Goal: Task Accomplishment & Management: Complete application form

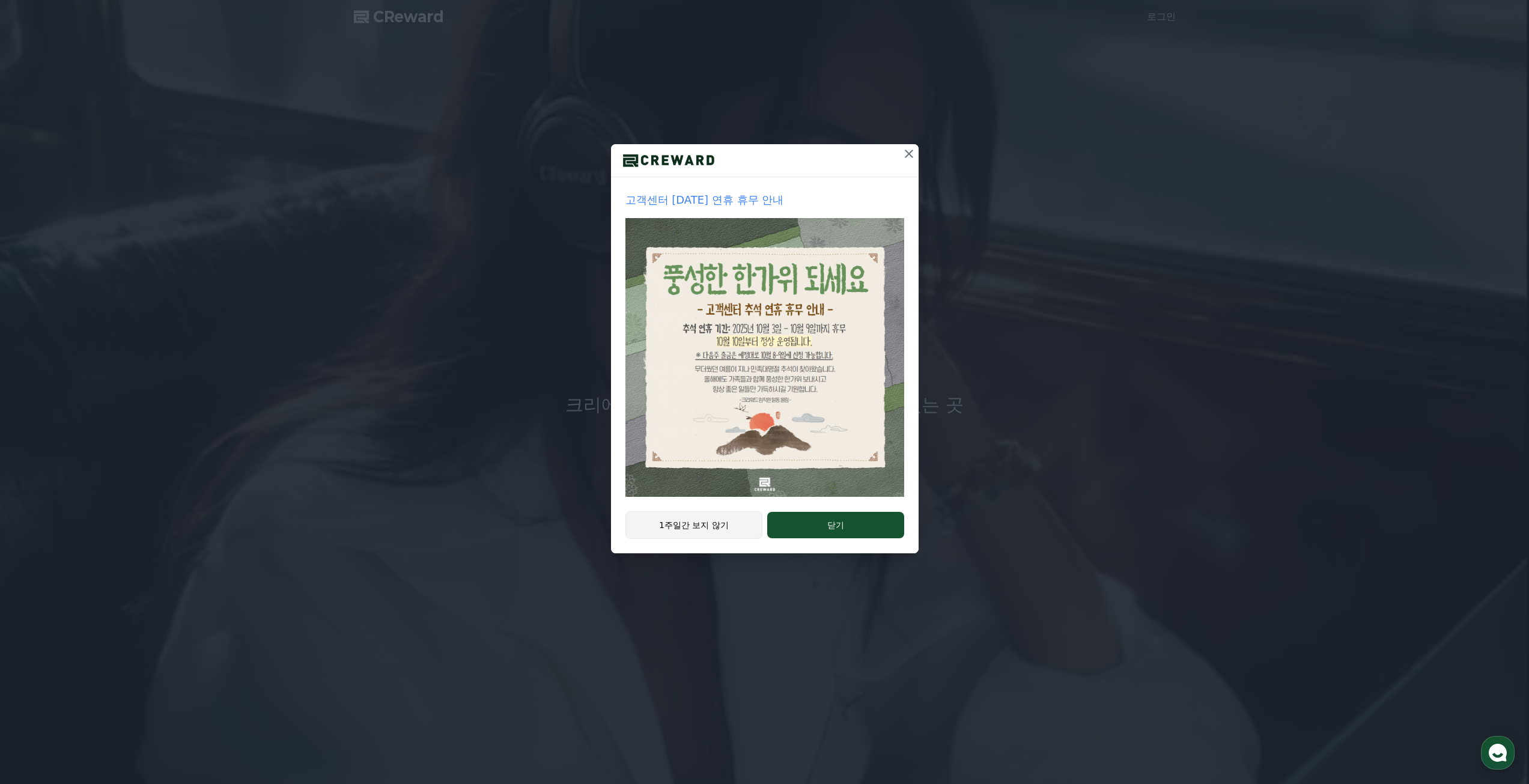
click at [704, 526] on button "1주일간 보지 않기" at bounding box center [694, 525] width 138 height 27
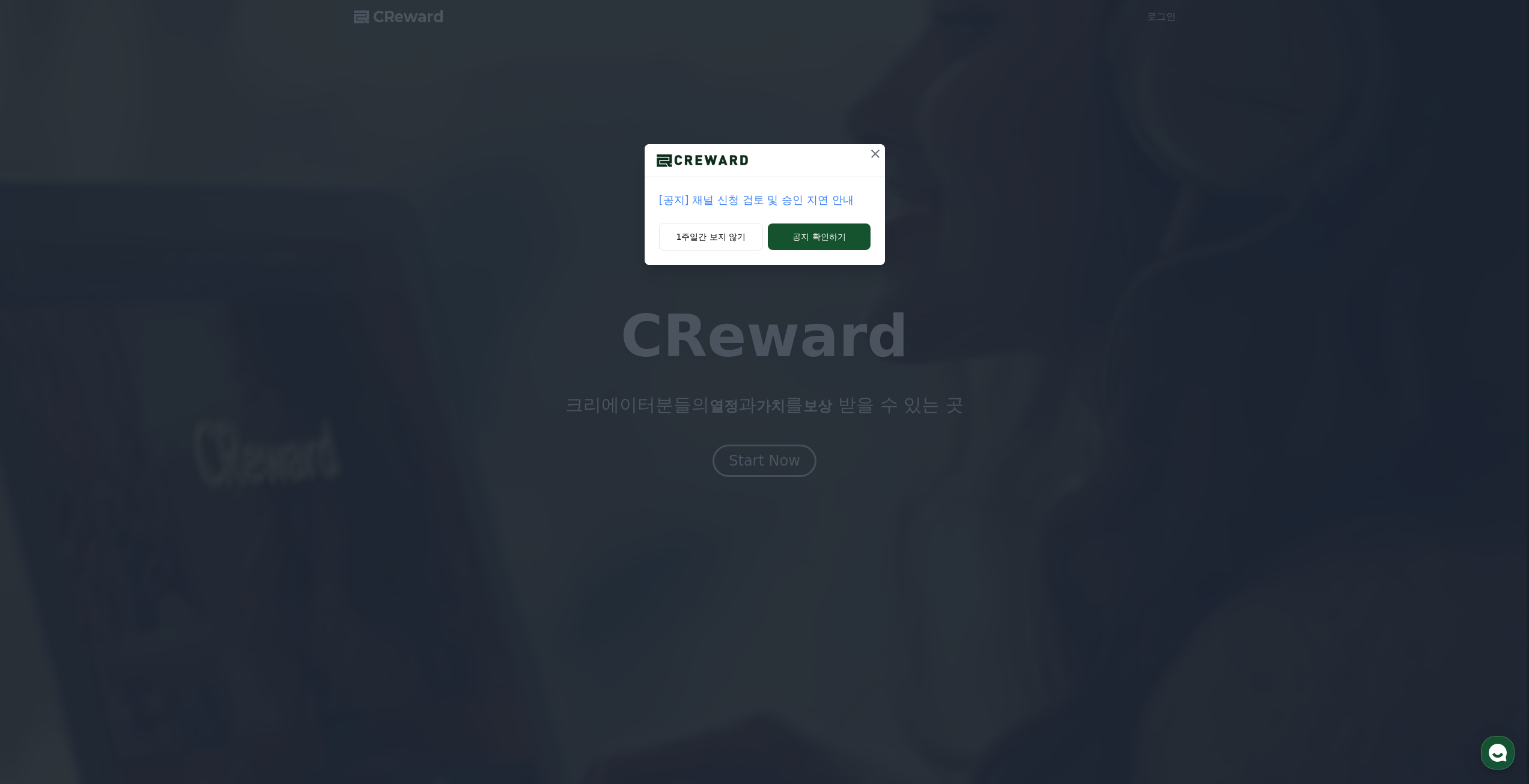
click at [777, 204] on p "[공지] 채널 신청 검토 및 승인 지연 안내" at bounding box center [765, 200] width 212 height 17
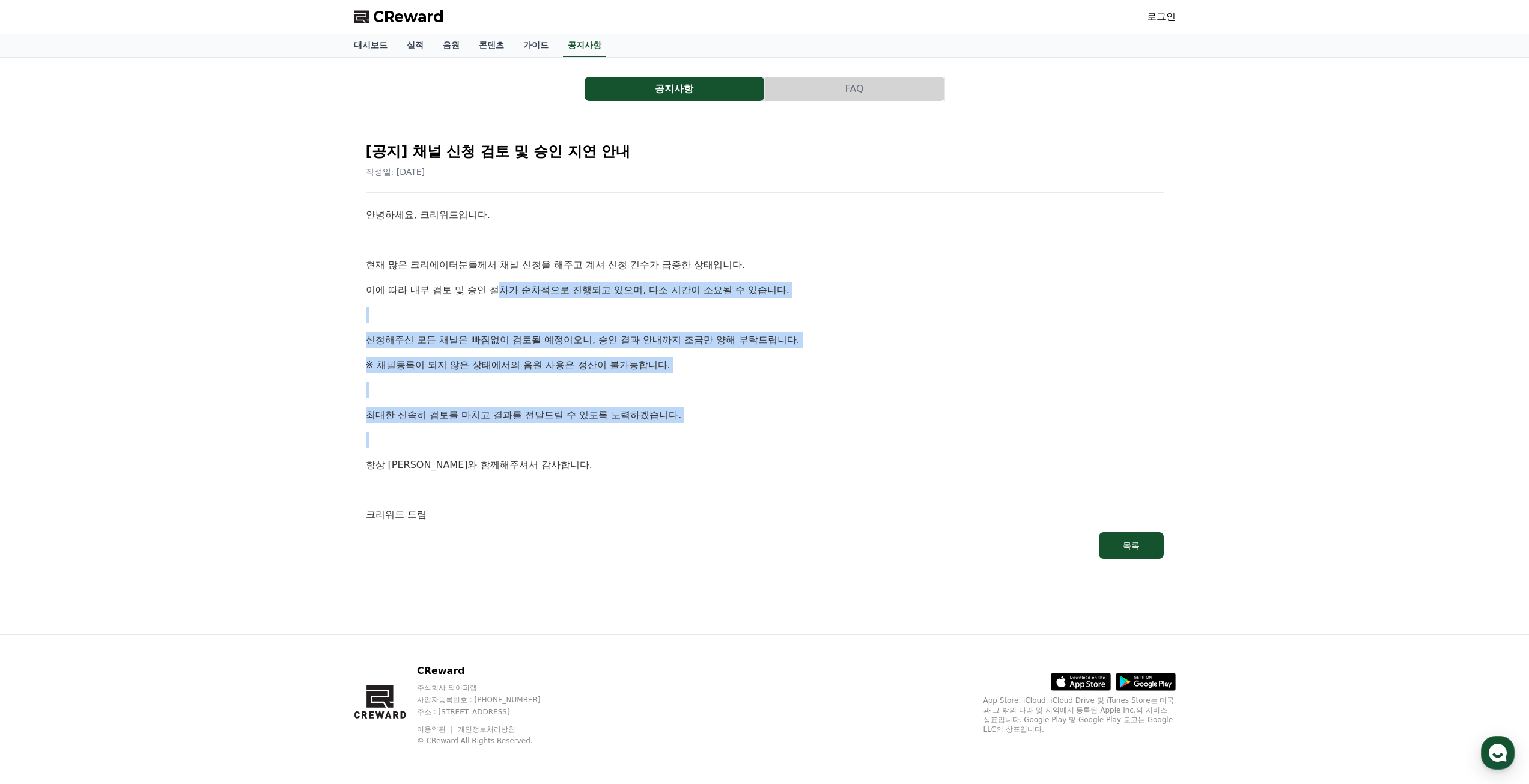
drag, startPoint x: 501, startPoint y: 274, endPoint x: 708, endPoint y: 427, distance: 257.4
click at [708, 426] on div "안녕하세요, 크리워드입니다. 현재 많은 크리에이터분들께서 채널 신청을 해주고 계셔 신청 건수가 급증한 상태입니다. 이에 따라 내부 검토 및 승…" at bounding box center [764, 365] width 798 height 316
click at [708, 427] on div "안녕하세요, 크리워드입니다. 현재 많은 크리에이터분들께서 채널 신청을 해주고 계셔 신청 건수가 급증한 상태입니다. 이에 따라 내부 검토 및 승…" at bounding box center [764, 365] width 798 height 316
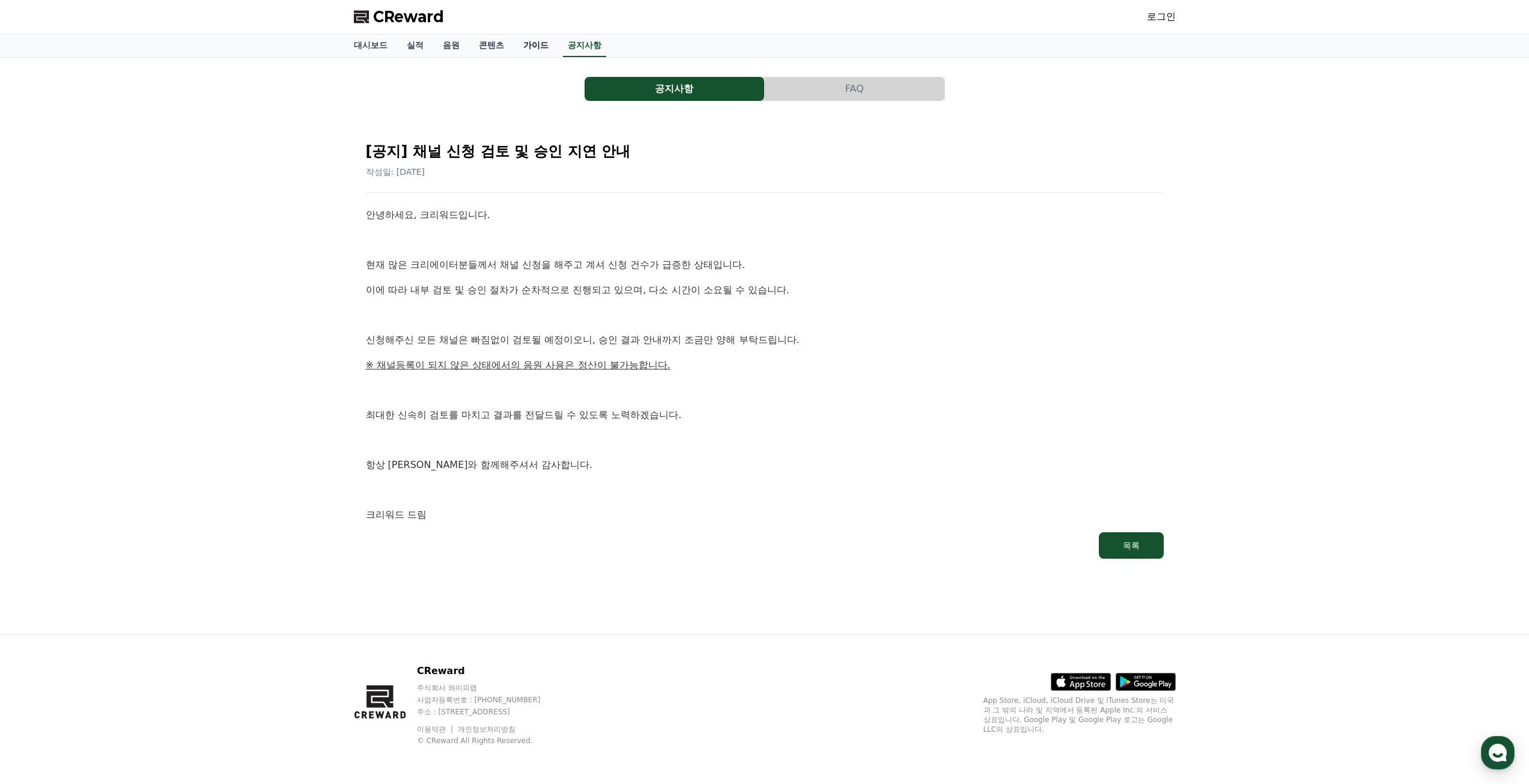
click at [527, 46] on link "가이드" at bounding box center [535, 46] width 44 height 23
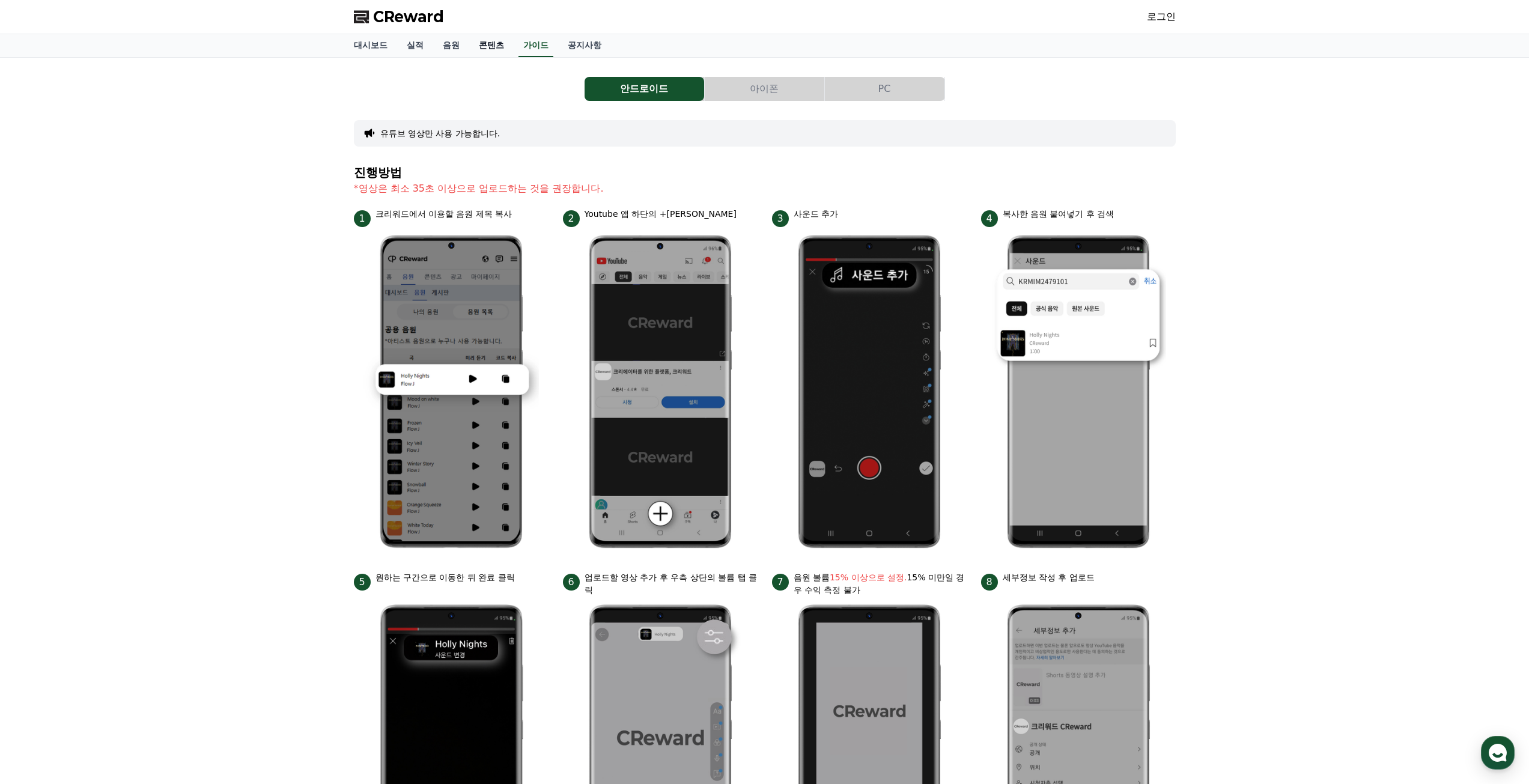
click at [500, 43] on link "콘텐츠" at bounding box center [491, 46] width 44 height 23
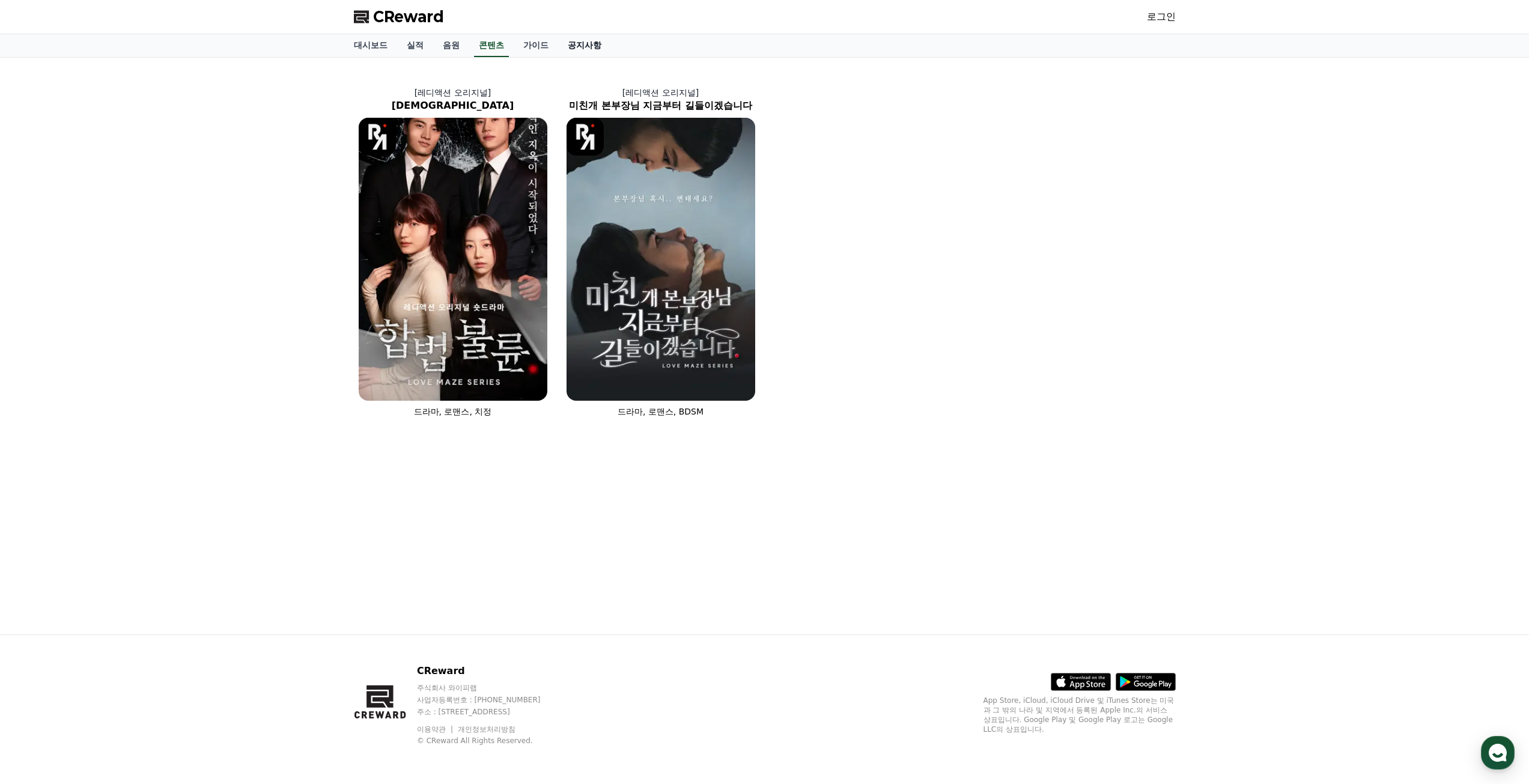
click at [593, 48] on link "공지사항" at bounding box center [585, 46] width 53 height 23
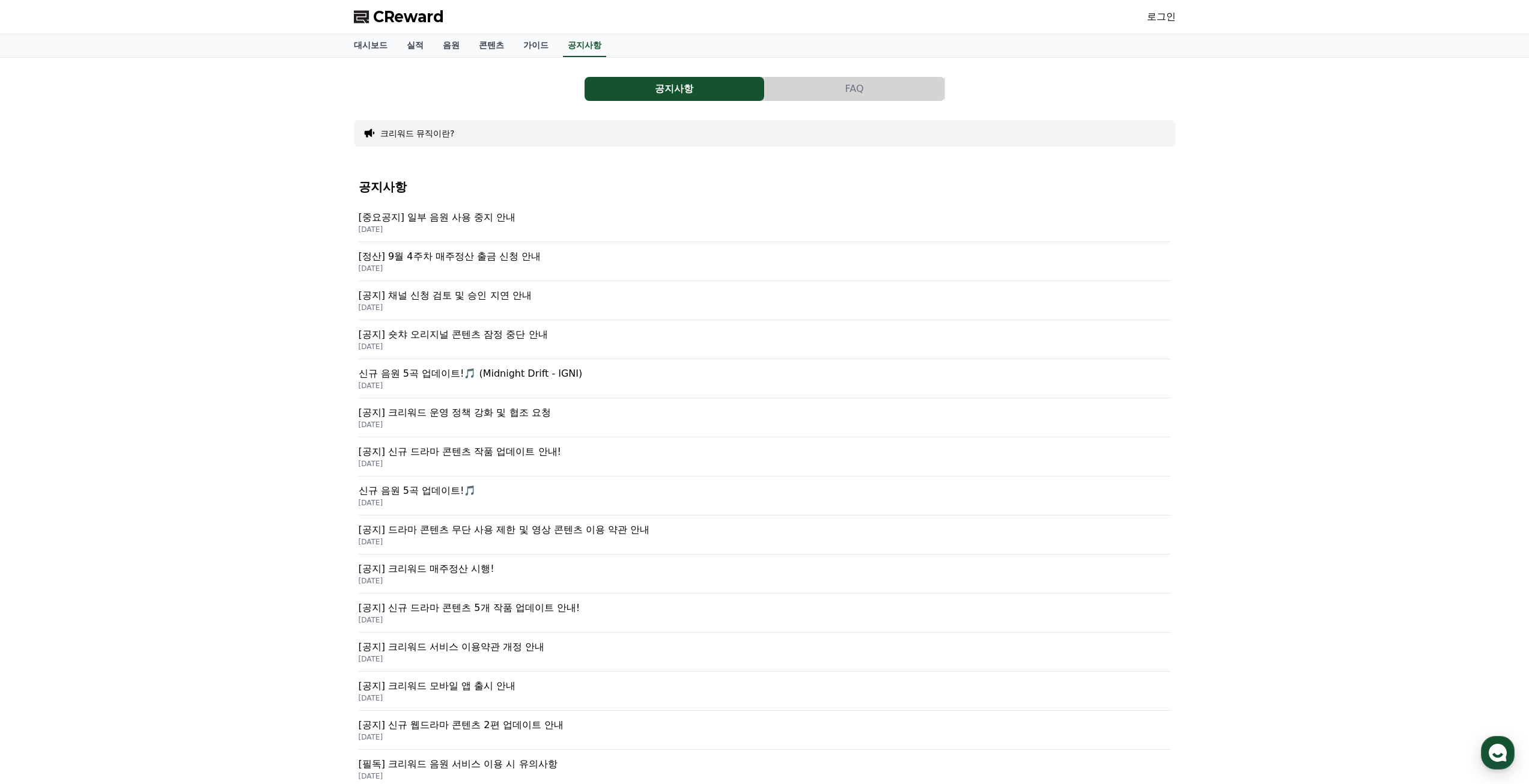
click at [480, 259] on p "[정산] 9월 4주차 매주정산 출금 신청 안내" at bounding box center [764, 257] width 812 height 14
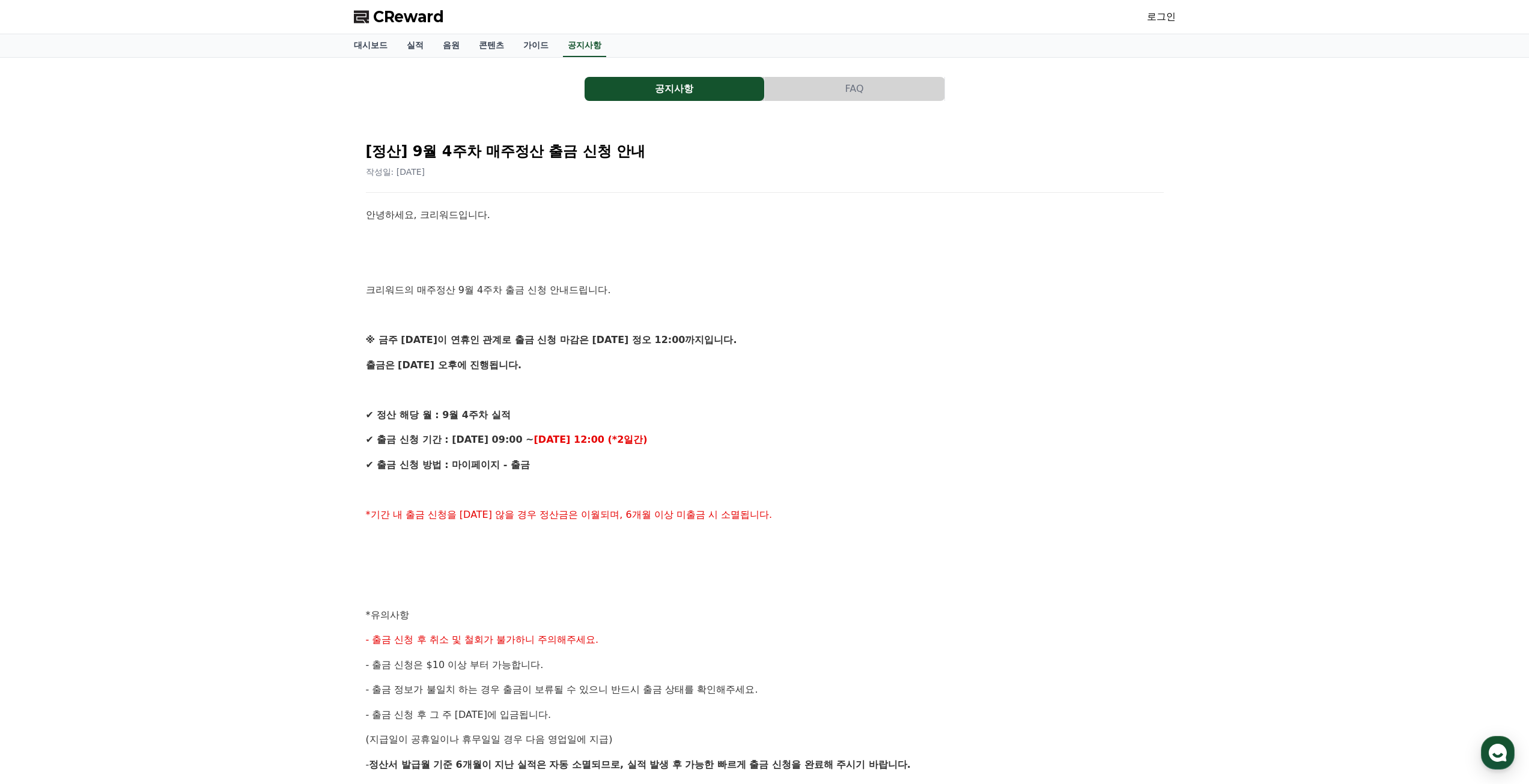
drag, startPoint x: 529, startPoint y: 336, endPoint x: 681, endPoint y: 352, distance: 152.8
click at [681, 352] on div "안녕하세요, 크리워드입니다. 크리워드의 매주정산 9월 4주차 출금 신청 안내드립니다. ※ 금주 금요일이 연휴인 관계로 출금 신청 마감은 10/…" at bounding box center [764, 589] width 798 height 765
click at [690, 373] on p "출금은 목요일 오후에 진행됩니다." at bounding box center [764, 365] width 798 height 15
drag, startPoint x: 448, startPoint y: 435, endPoint x: 783, endPoint y: 450, distance: 335.3
click at [783, 450] on div "안녕하세요, 크리워드입니다. 크리워드의 매주정산 9월 4주차 출금 신청 안내드립니다. ※ 금주 금요일이 연휴인 관계로 출금 신청 마감은 10/…" at bounding box center [764, 589] width 798 height 765
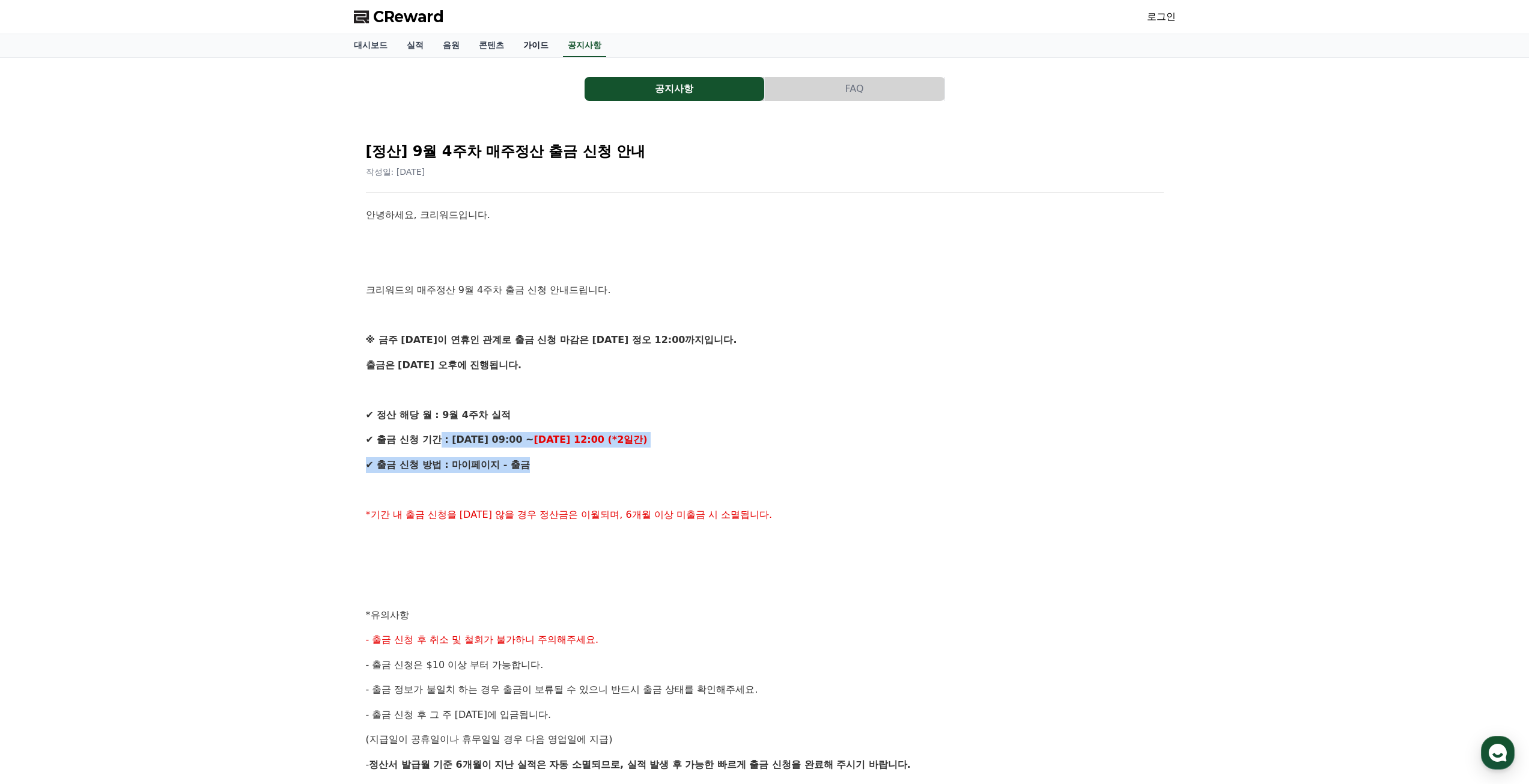
click at [535, 47] on link "가이드" at bounding box center [535, 46] width 44 height 23
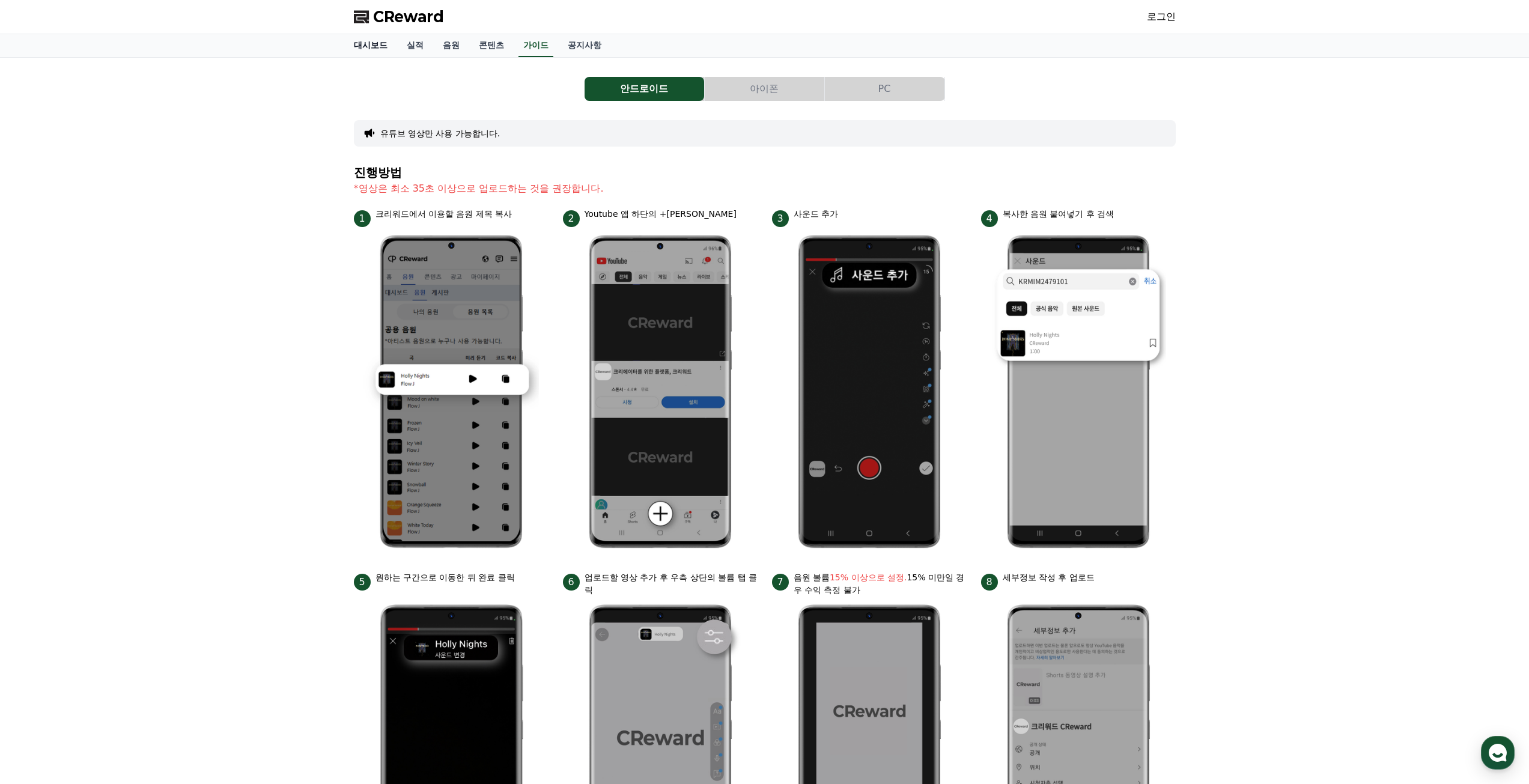
click at [353, 43] on link "대시보드" at bounding box center [371, 46] width 53 height 23
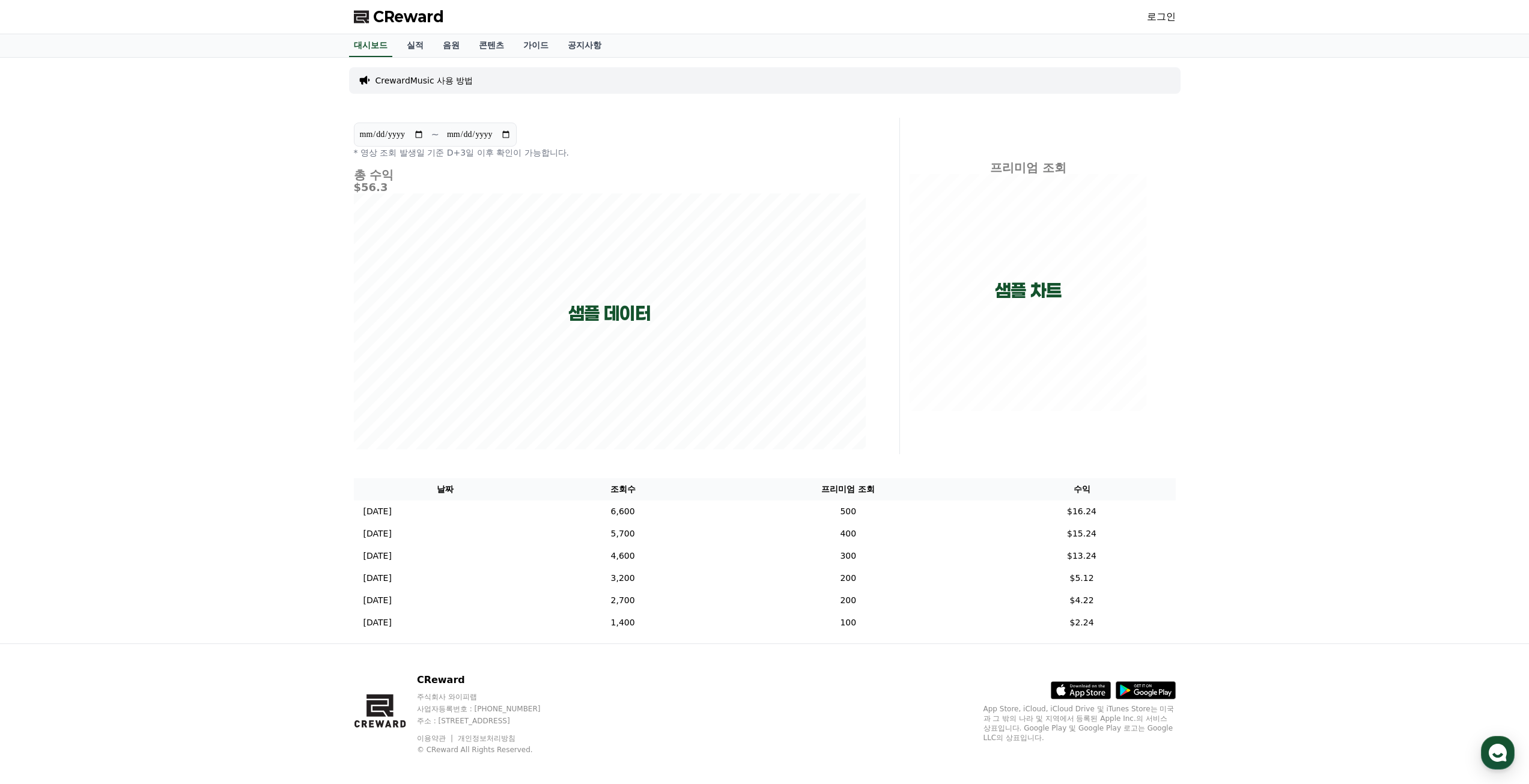
click at [395, 15] on span "CReward" at bounding box center [408, 17] width 71 height 19
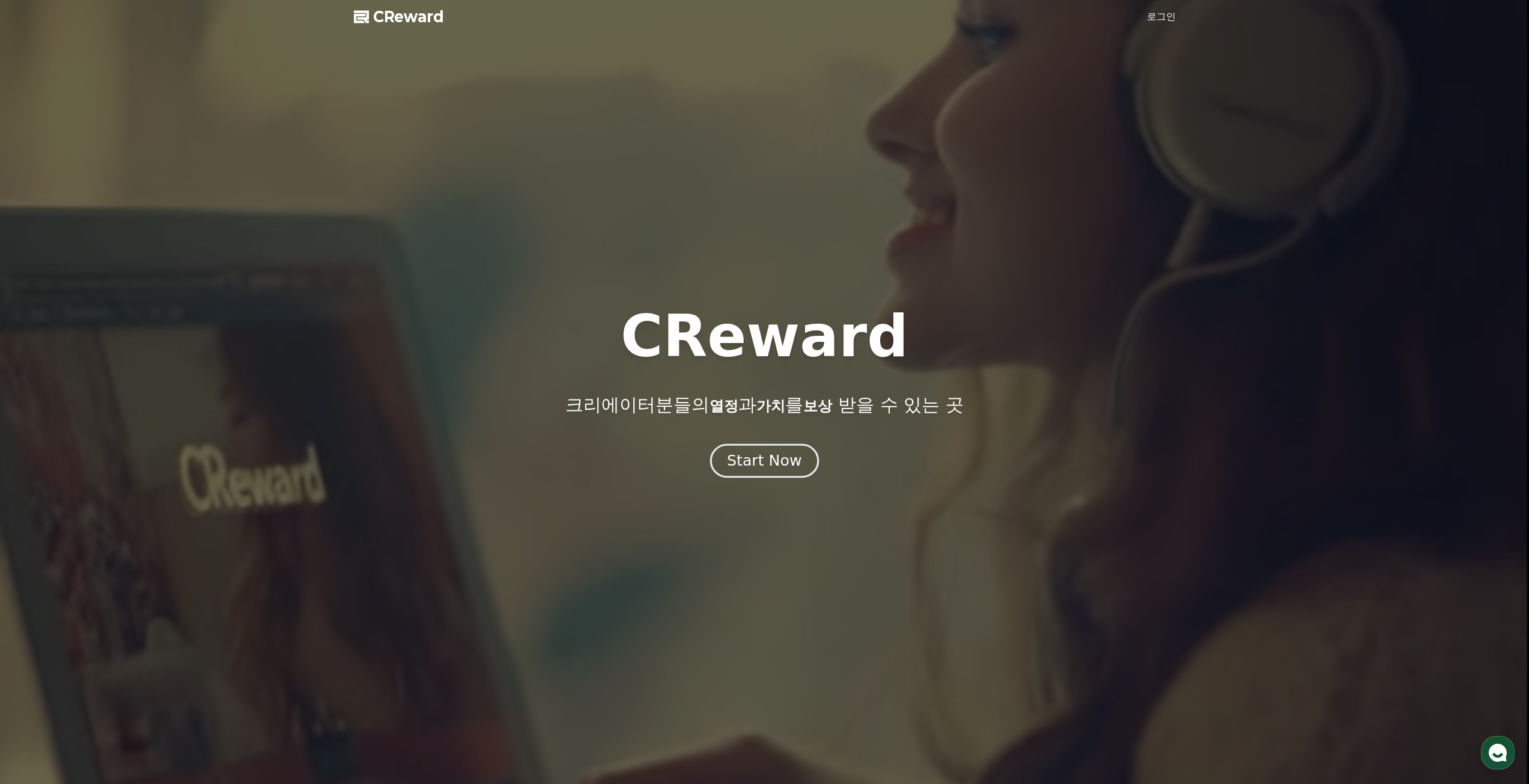
click at [768, 468] on div "Start Now" at bounding box center [764, 460] width 75 height 20
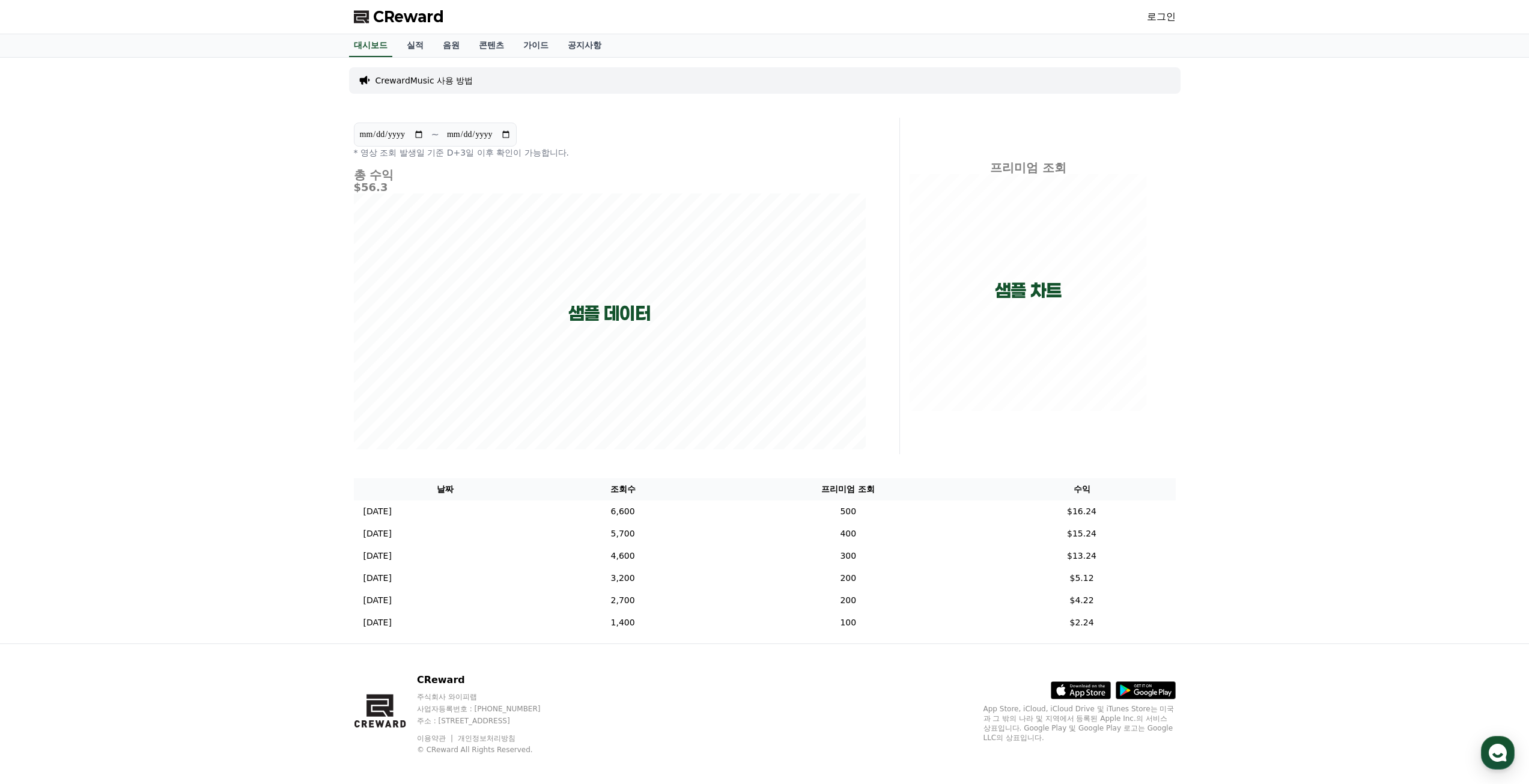
click at [1166, 19] on link "로그인" at bounding box center [1162, 17] width 29 height 14
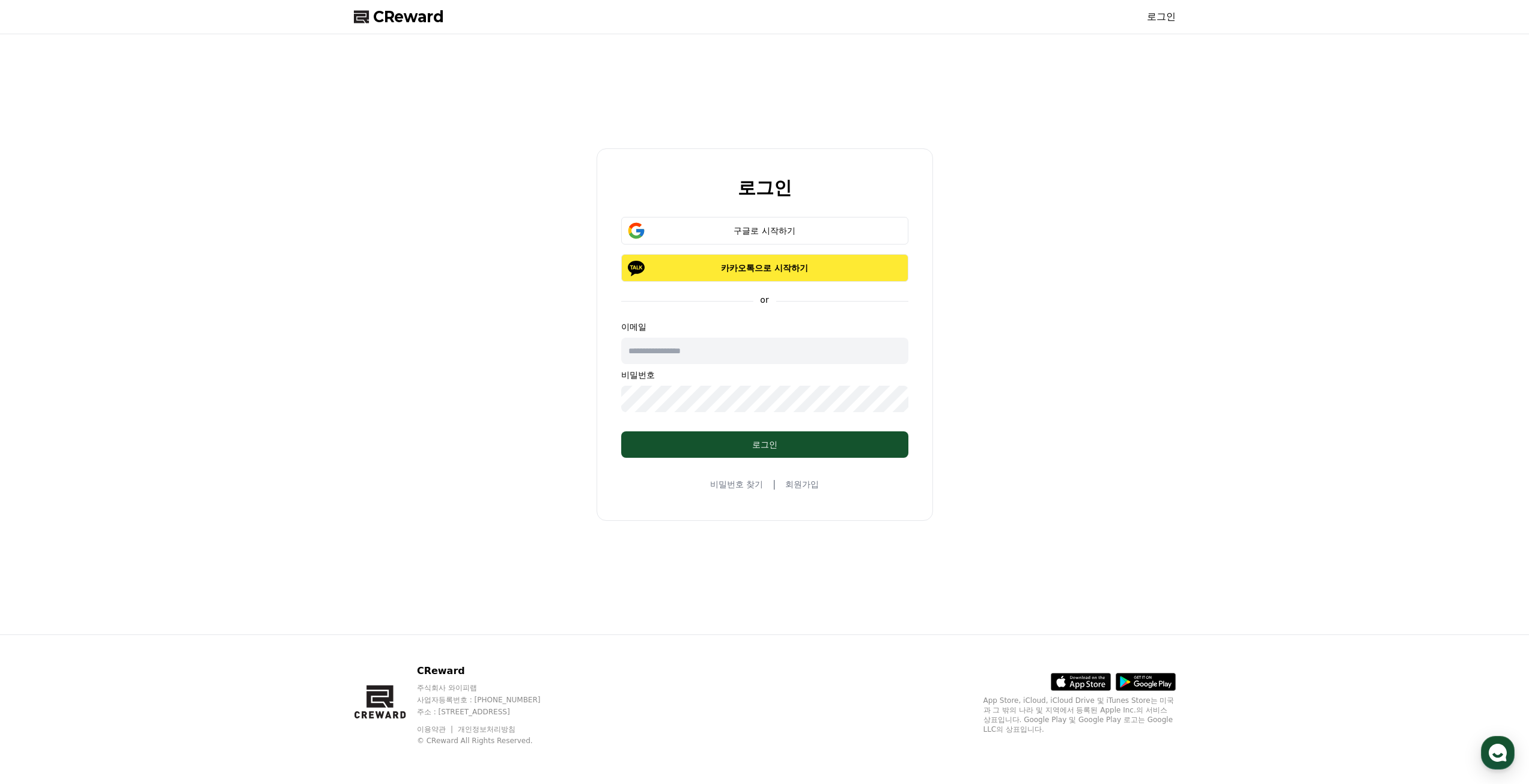
click at [783, 266] on p "카카오톡으로 시작하기" at bounding box center [764, 267] width 252 height 12
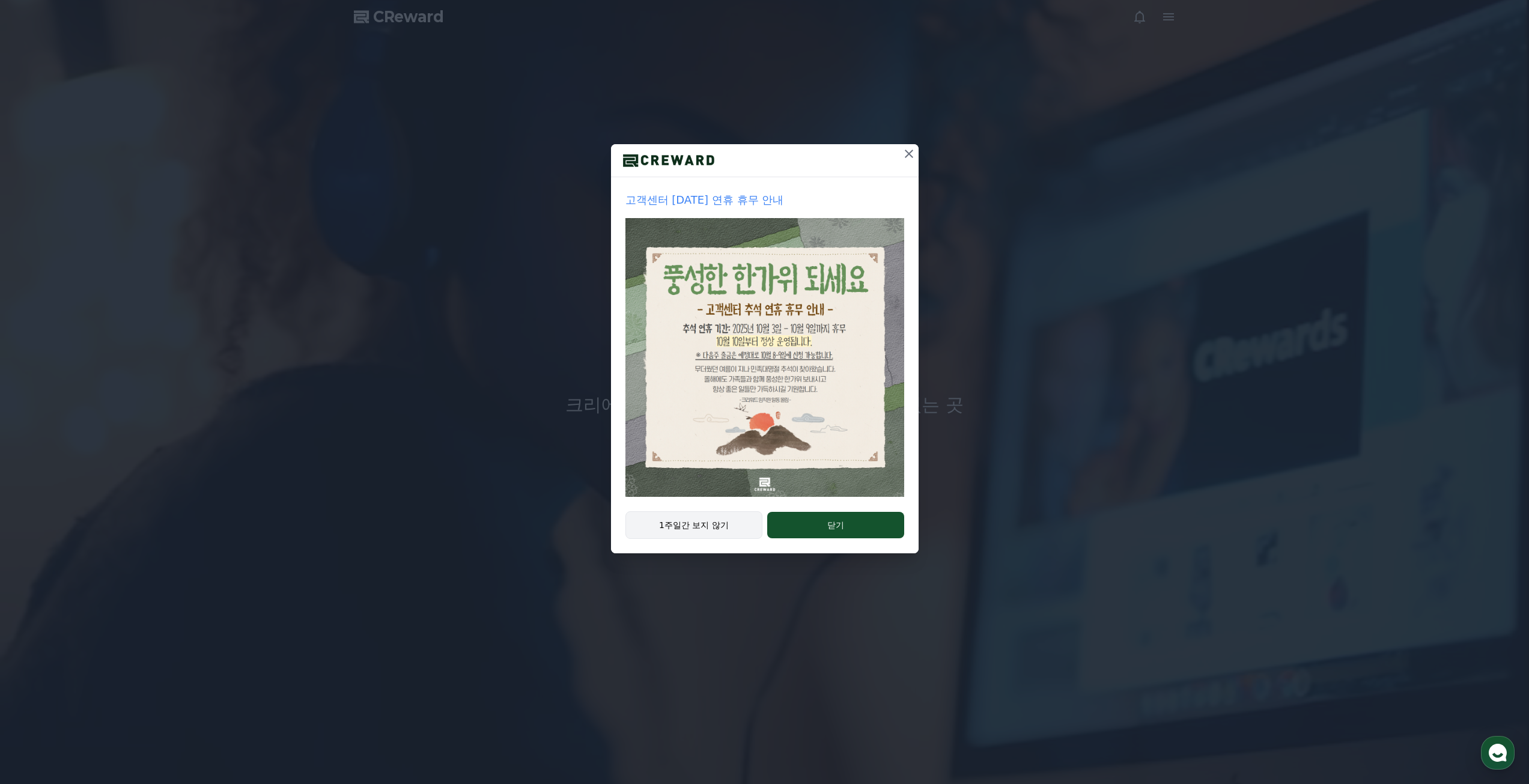
click at [718, 526] on button "1주일간 보지 않기" at bounding box center [694, 525] width 138 height 27
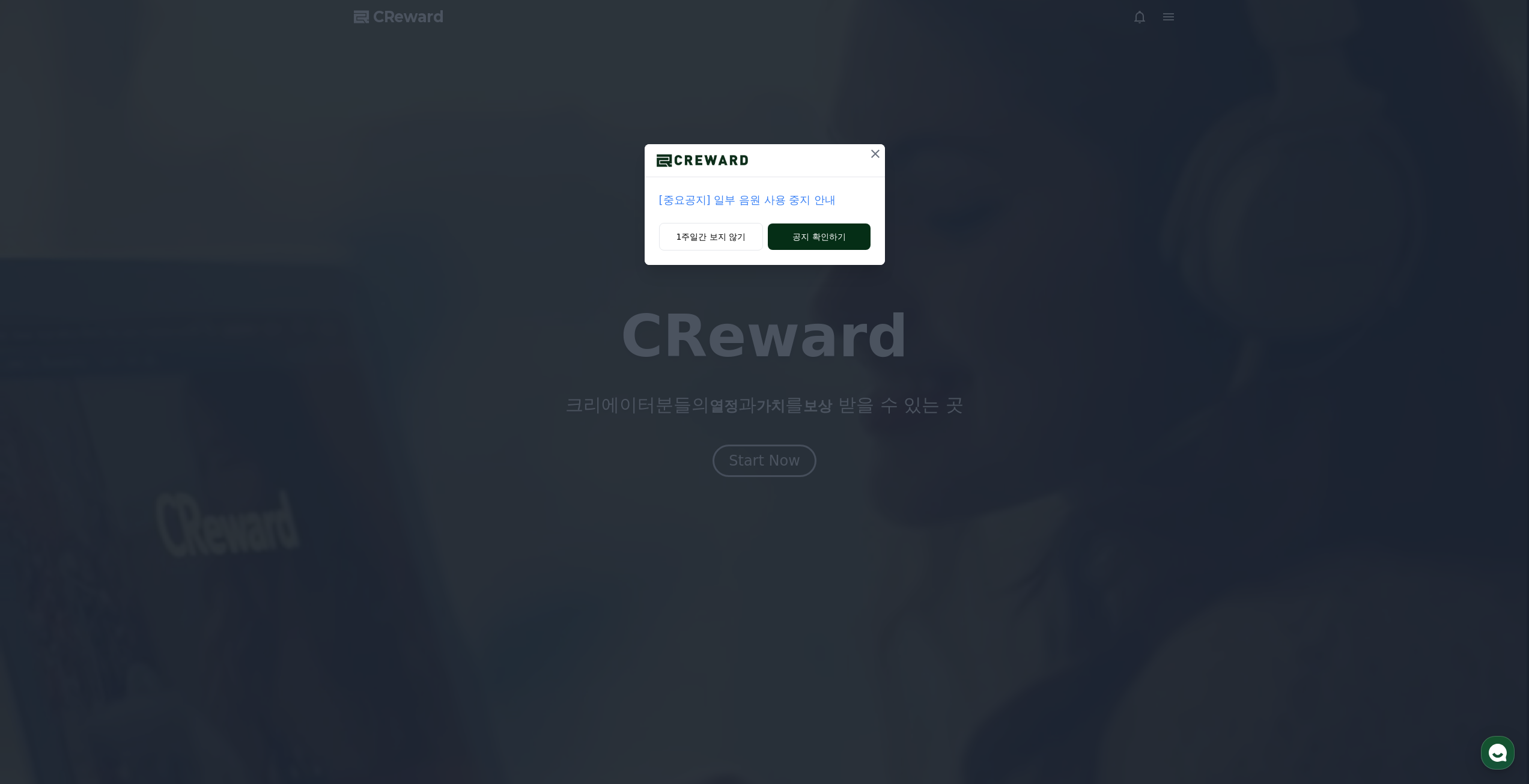
click at [812, 235] on button "공지 확인하기" at bounding box center [819, 237] width 102 height 27
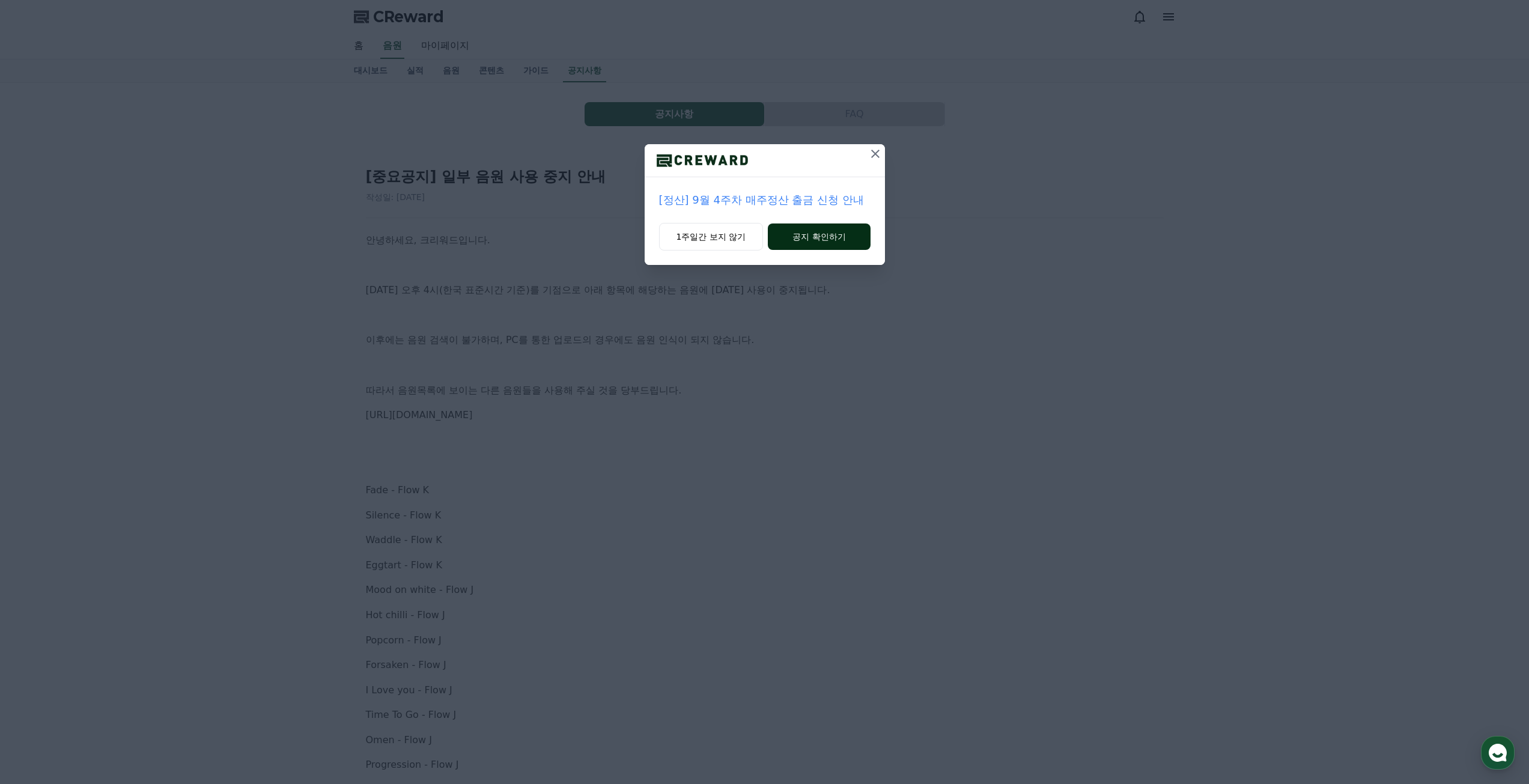
click at [831, 236] on button "공지 확인하기" at bounding box center [819, 237] width 102 height 27
click at [877, 155] on icon at bounding box center [875, 154] width 14 height 14
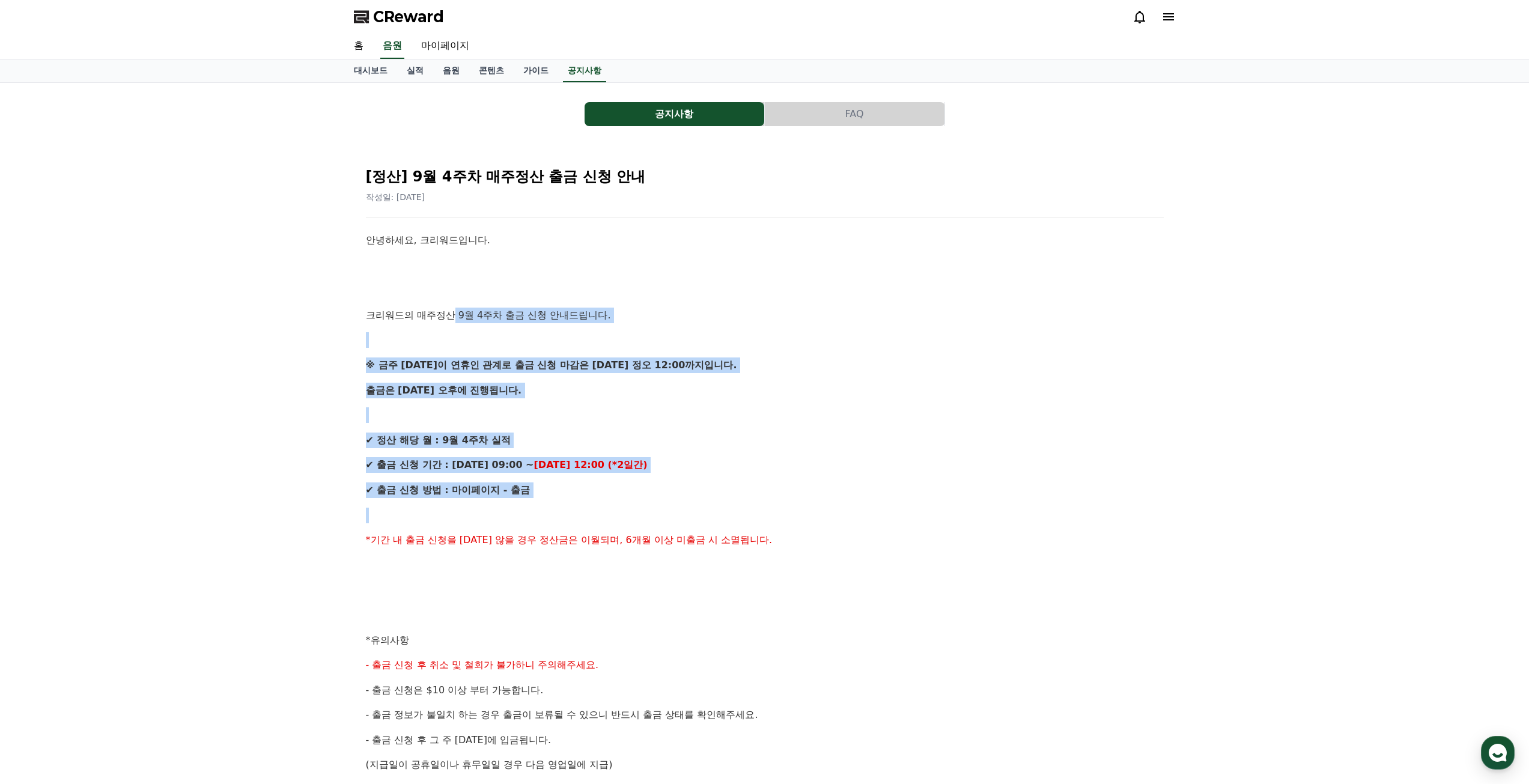
drag, startPoint x: 451, startPoint y: 311, endPoint x: 754, endPoint y: 522, distance: 369.2
click at [752, 522] on div "안녕하세요, 크리워드입니다. 크리워드의 매주정산 9월 4주차 출금 신청 안내드립니다. ※ 금주 금요일이 연휴인 관계로 출금 신청 마감은 10/…" at bounding box center [764, 615] width 798 height 765
click at [1172, 17] on icon at bounding box center [1168, 16] width 10 height 7
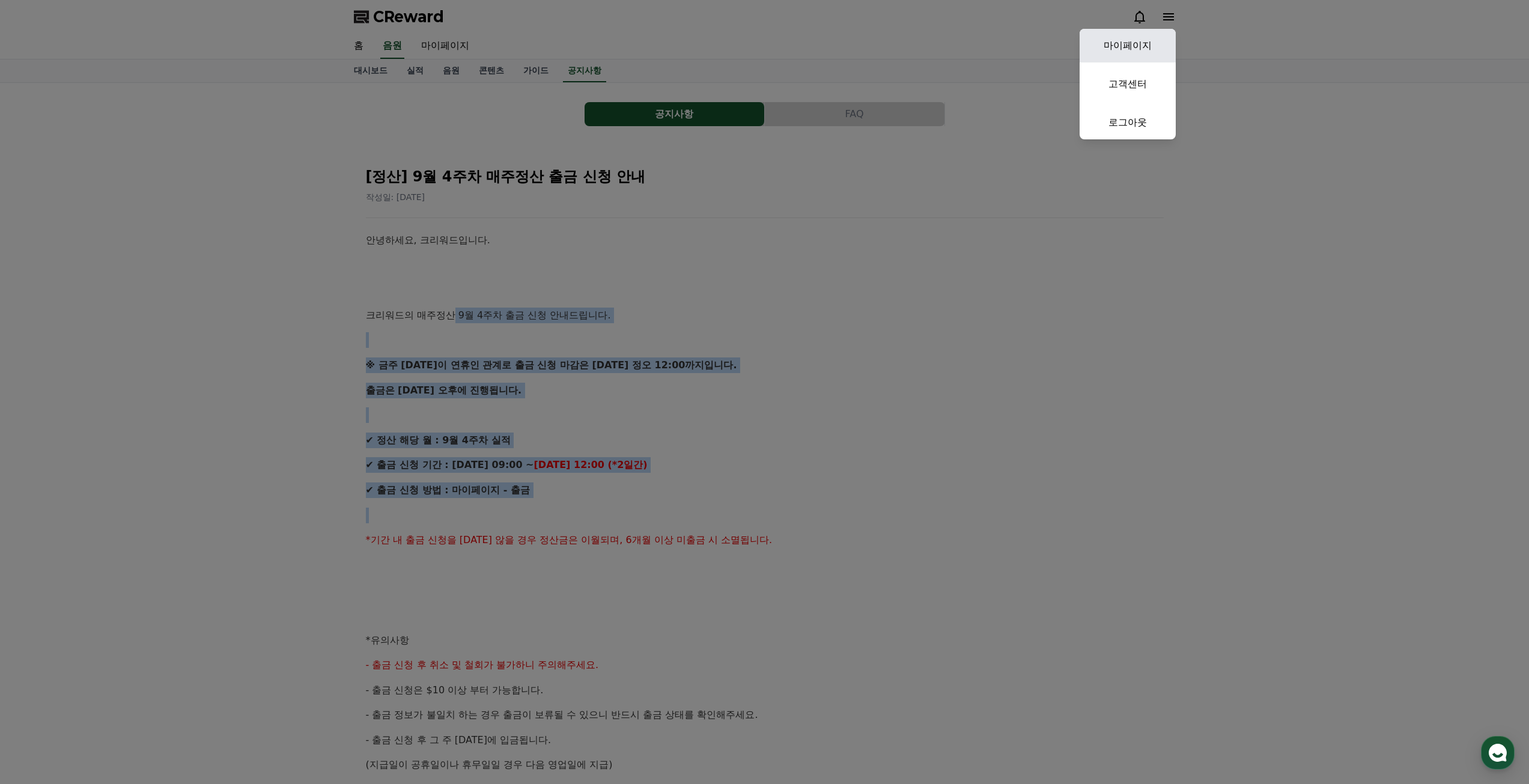
click at [1135, 48] on link "마이페이지" at bounding box center [1127, 46] width 96 height 34
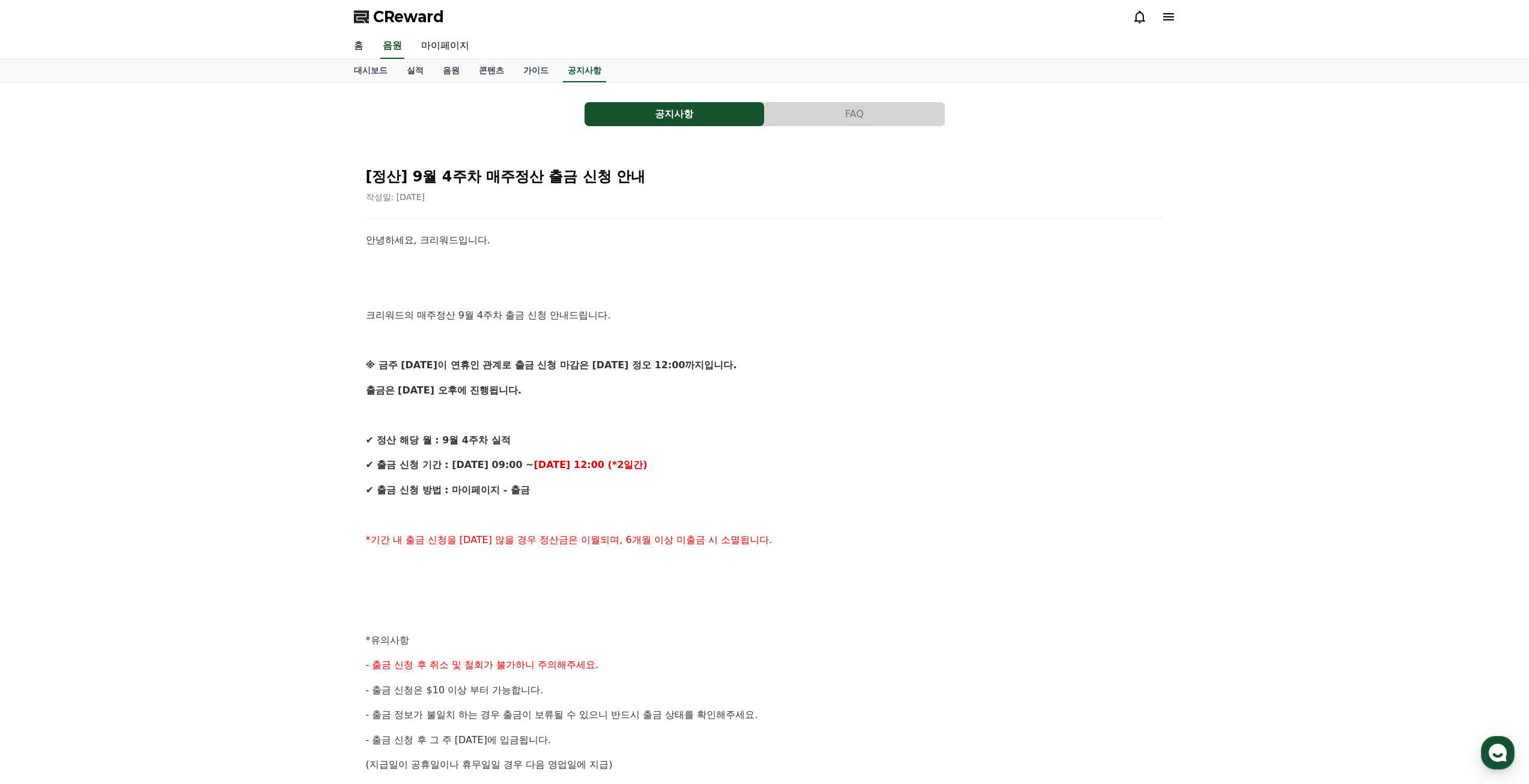
select select "**********"
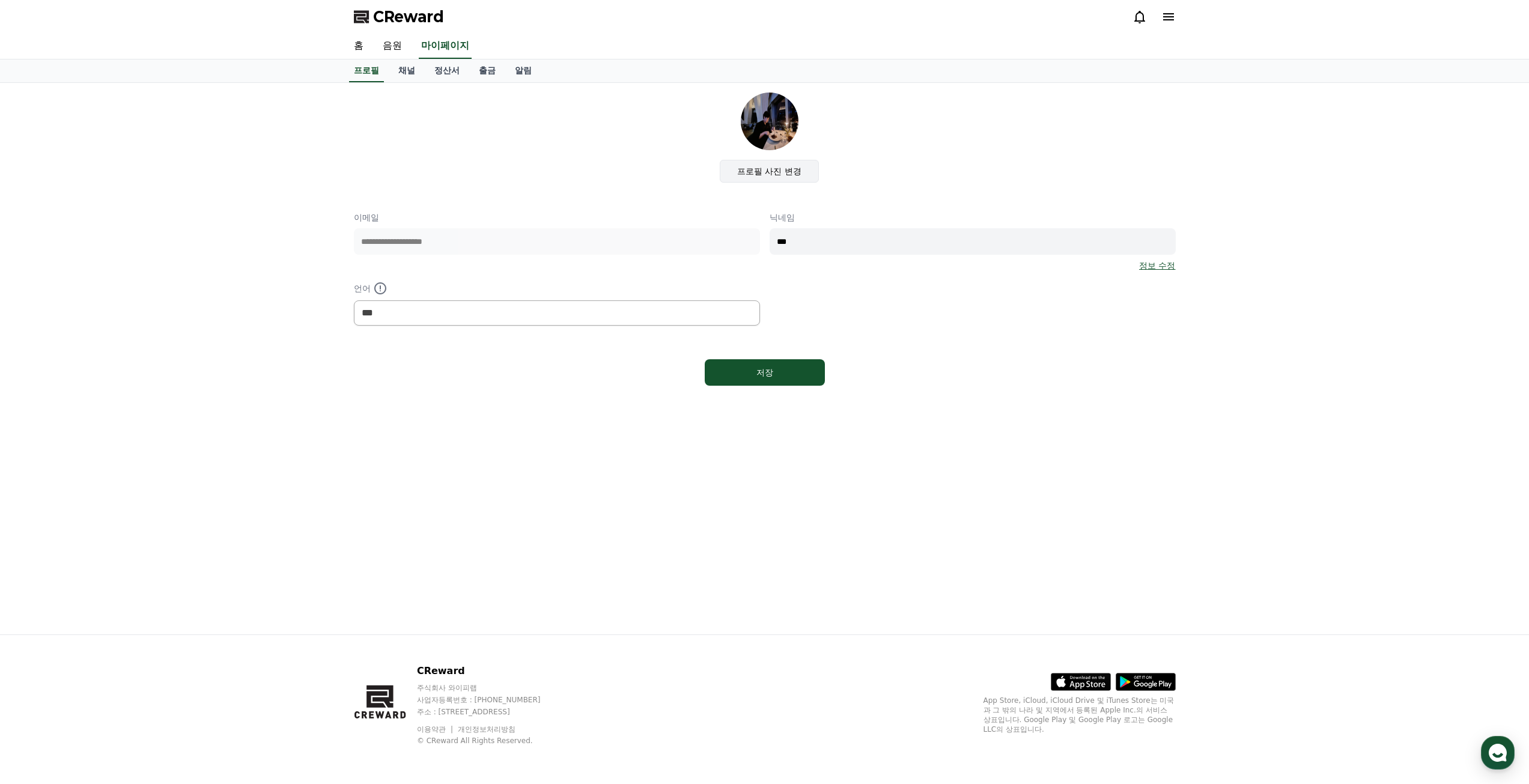
click at [775, 171] on label "프로필 사진 변경" at bounding box center [769, 171] width 99 height 23
click at [0, 0] on input "프로필 사진 변경" at bounding box center [0, 0] width 0 height 0
click at [767, 372] on div "저장" at bounding box center [765, 372] width 72 height 12
click at [396, 72] on link "채널" at bounding box center [407, 71] width 36 height 23
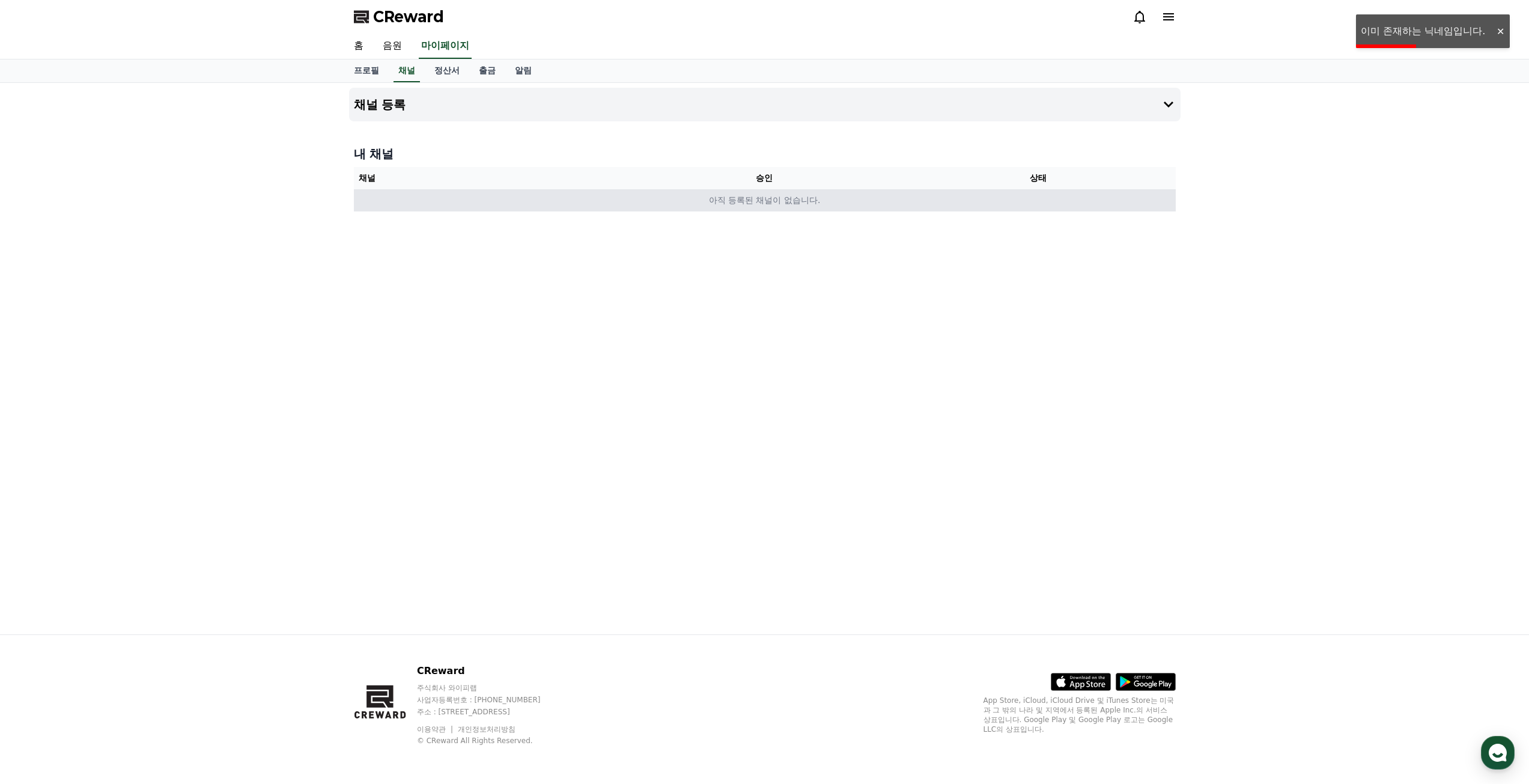
click at [787, 203] on td "아직 등록된 채널이 없습니다." at bounding box center [765, 200] width 822 height 23
click at [387, 100] on h4 "채널 등록" at bounding box center [380, 105] width 52 height 13
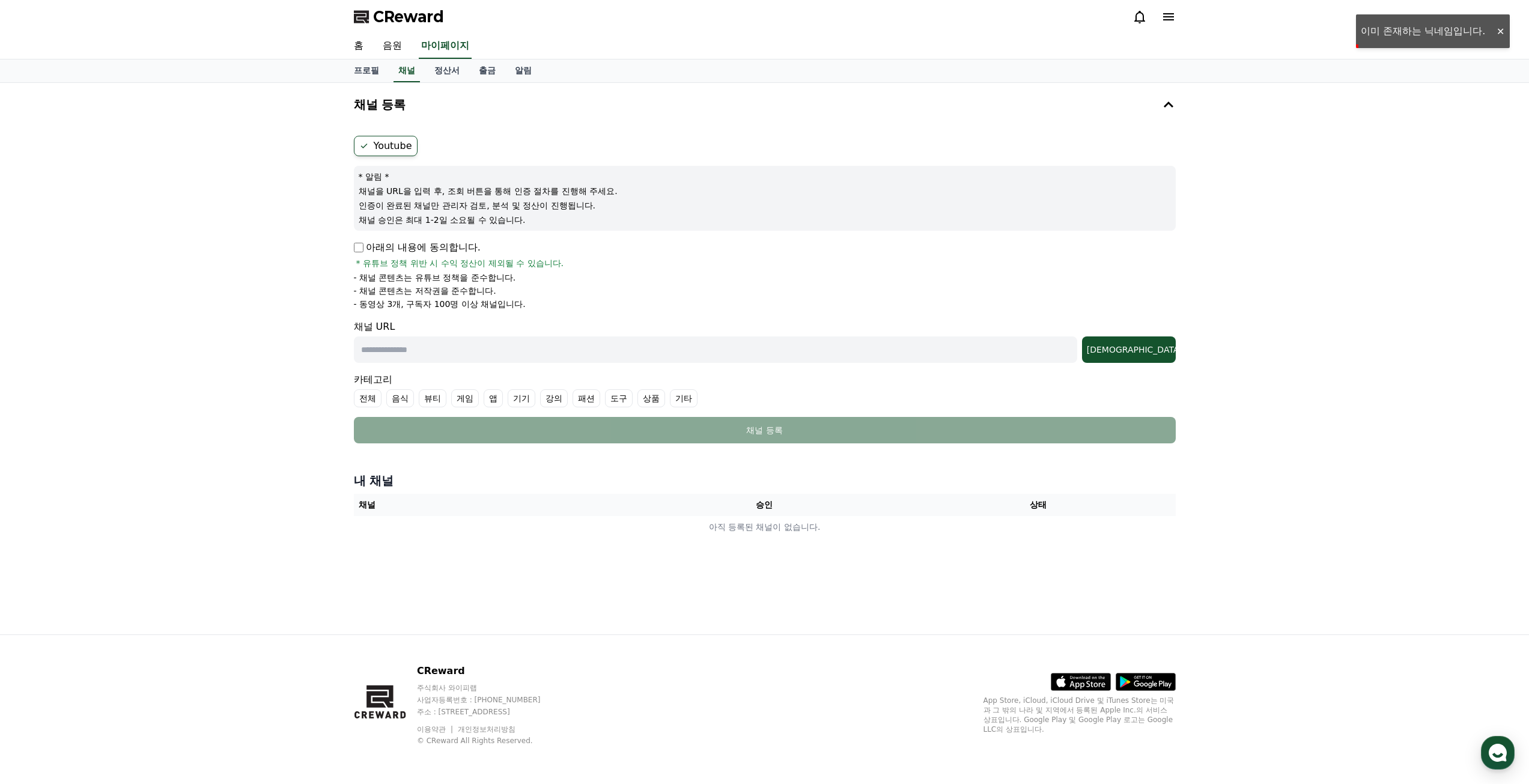
click at [363, 248] on p "아래의 내용에 동의합니다." at bounding box center [417, 247] width 126 height 14
click at [622, 351] on input "text" at bounding box center [716, 349] width 723 height 27
click at [435, 351] on input "text" at bounding box center [716, 349] width 723 height 27
paste input "**********"
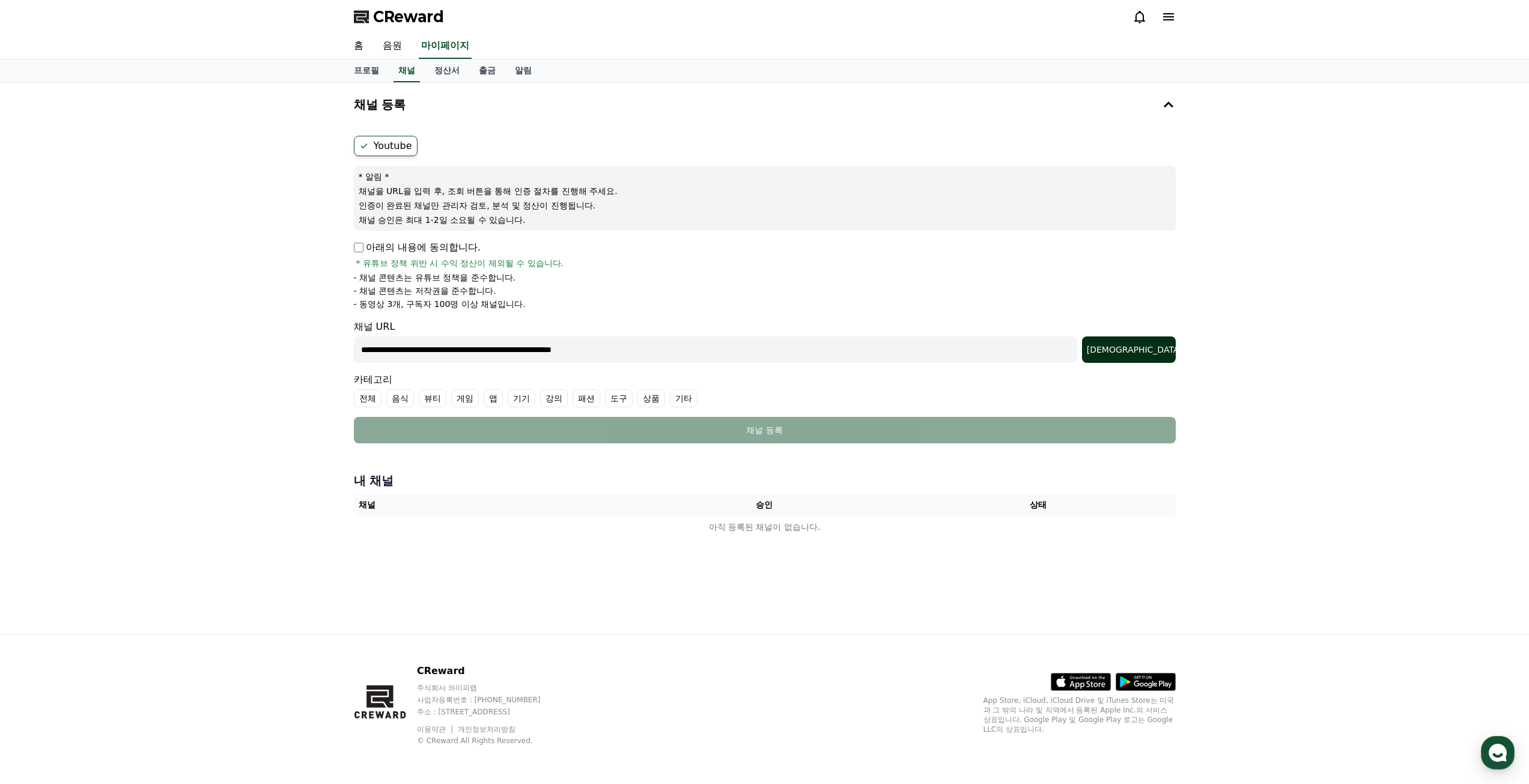
type input "**********"
click at [1154, 347] on div "조회" at bounding box center [1129, 349] width 84 height 12
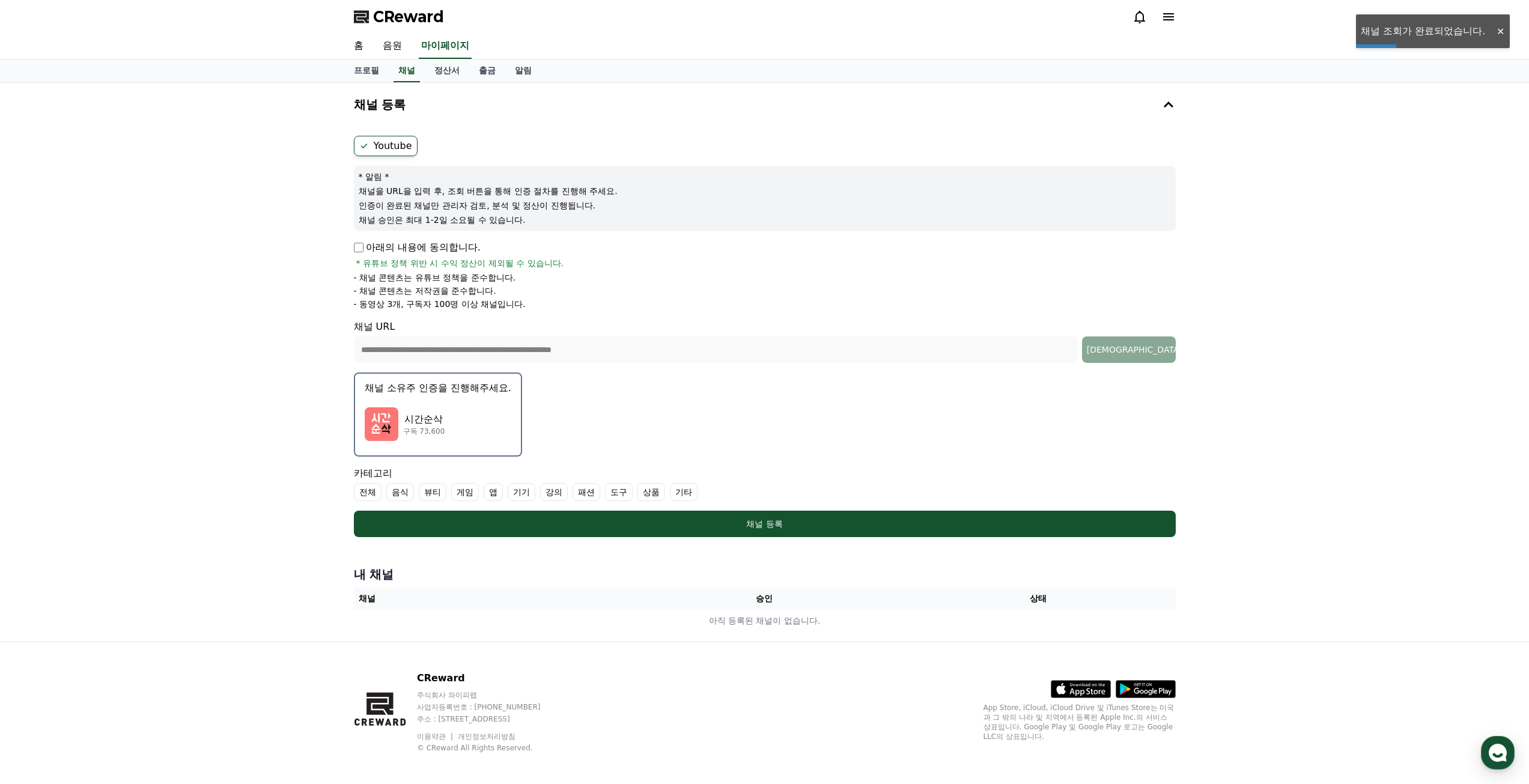
click at [382, 423] on img "button" at bounding box center [382, 424] width 34 height 34
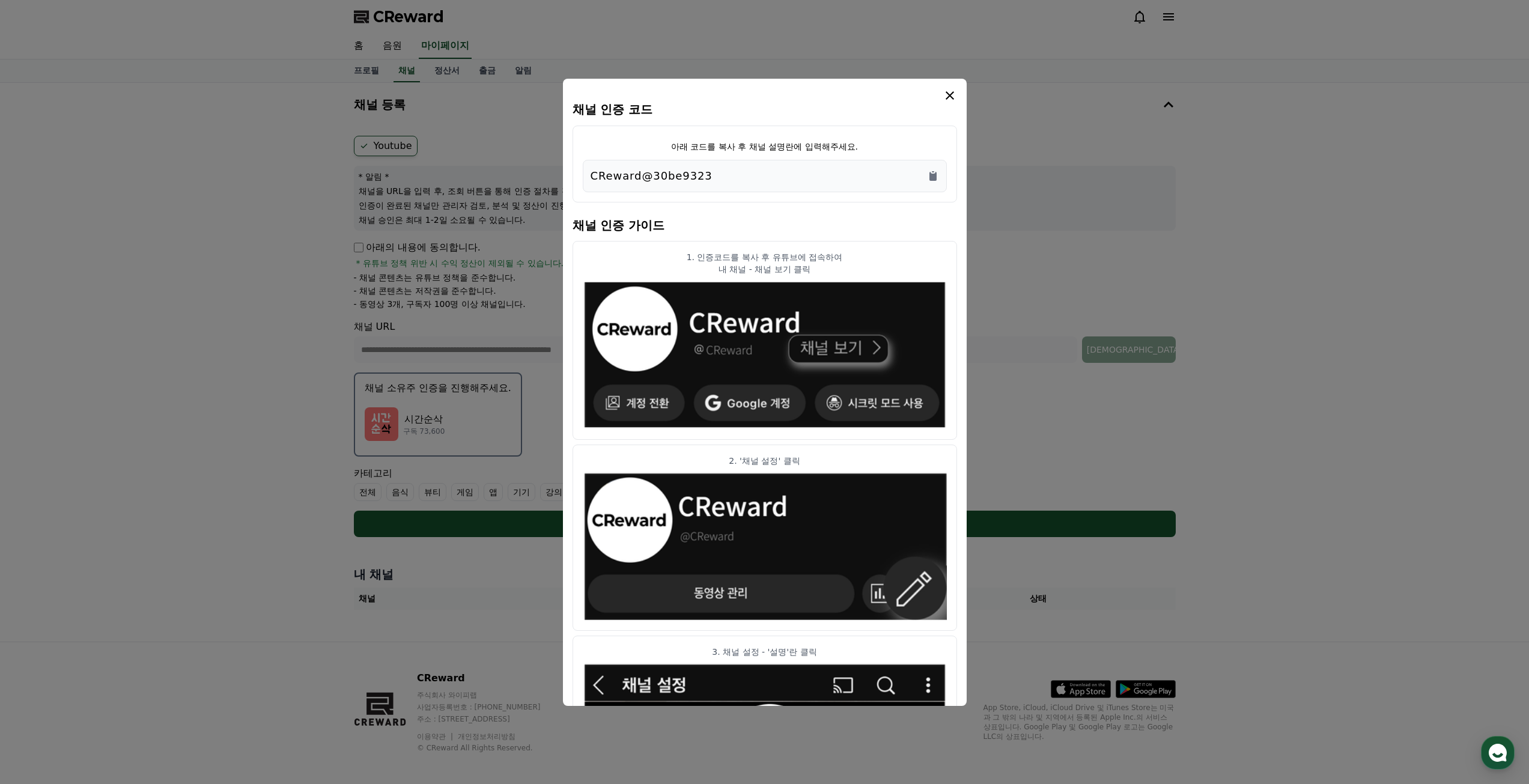
click at [718, 174] on div "CReward@30be9323" at bounding box center [765, 175] width 349 height 17
click at [932, 177] on icon "Copy to clipboard" at bounding box center [932, 175] width 7 height 9
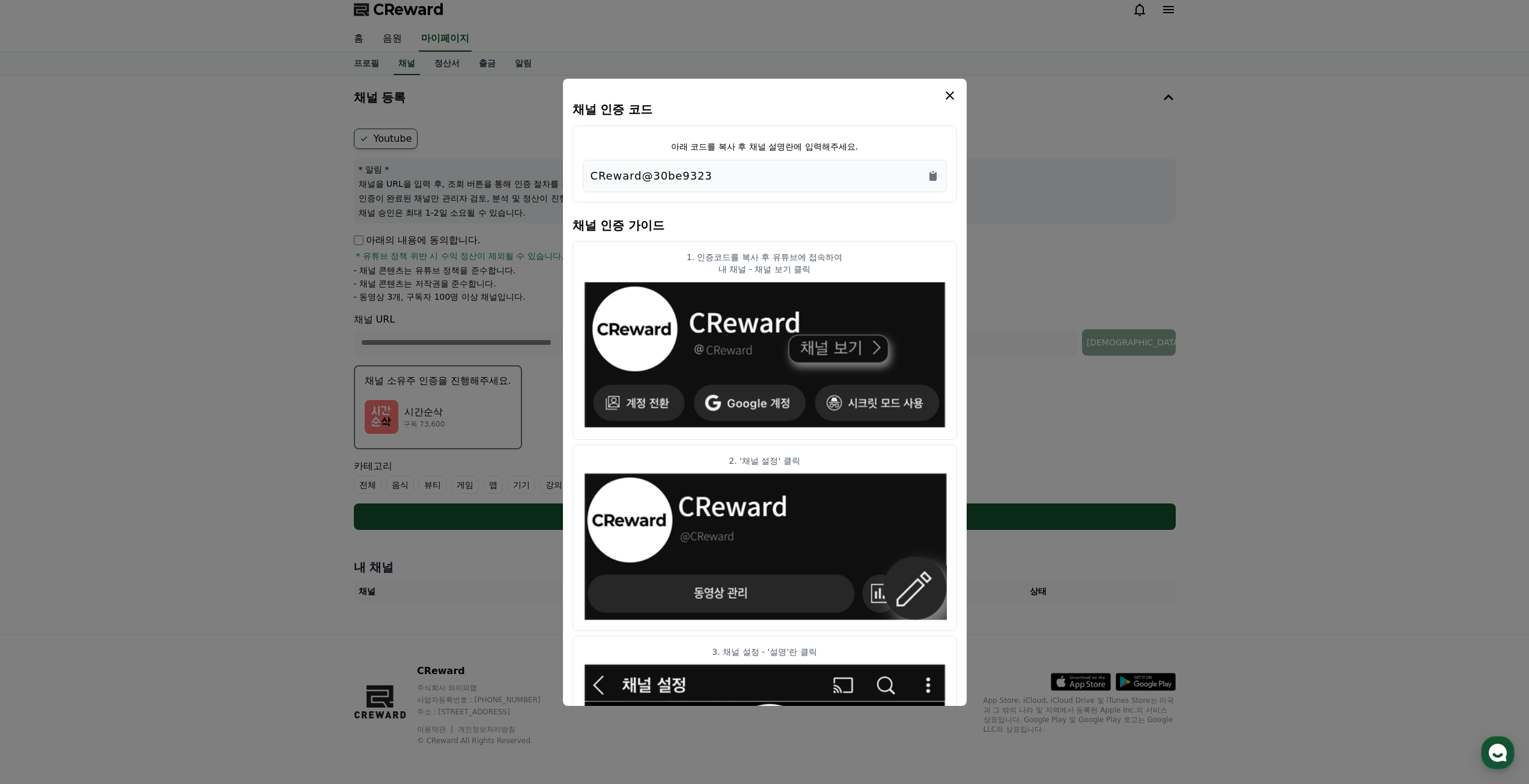
click at [951, 99] on icon "modal" at bounding box center [950, 96] width 14 height 14
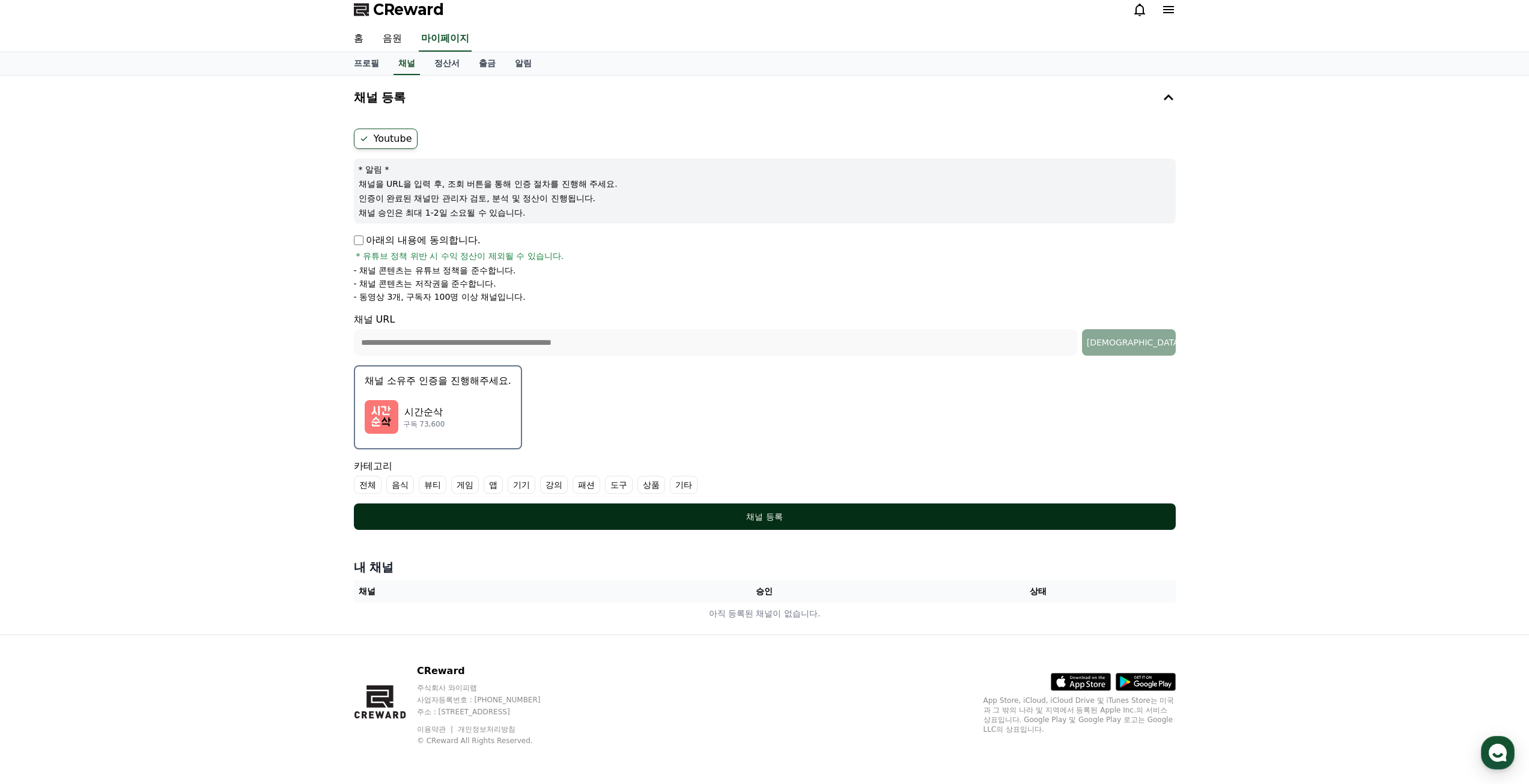
click at [747, 516] on div "채널 등록" at bounding box center [764, 516] width 774 height 12
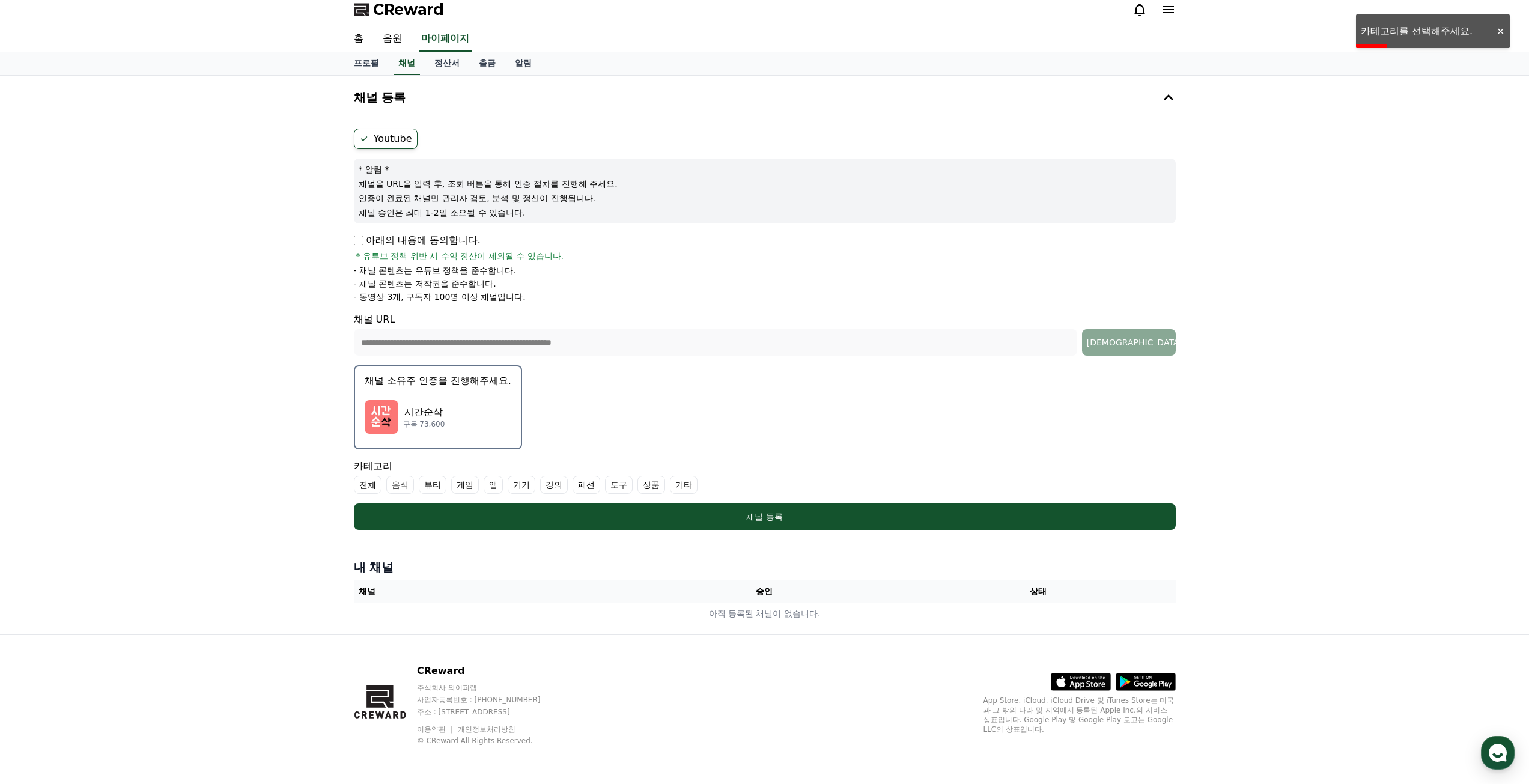
click at [684, 484] on label "기타" at bounding box center [684, 485] width 27 height 18
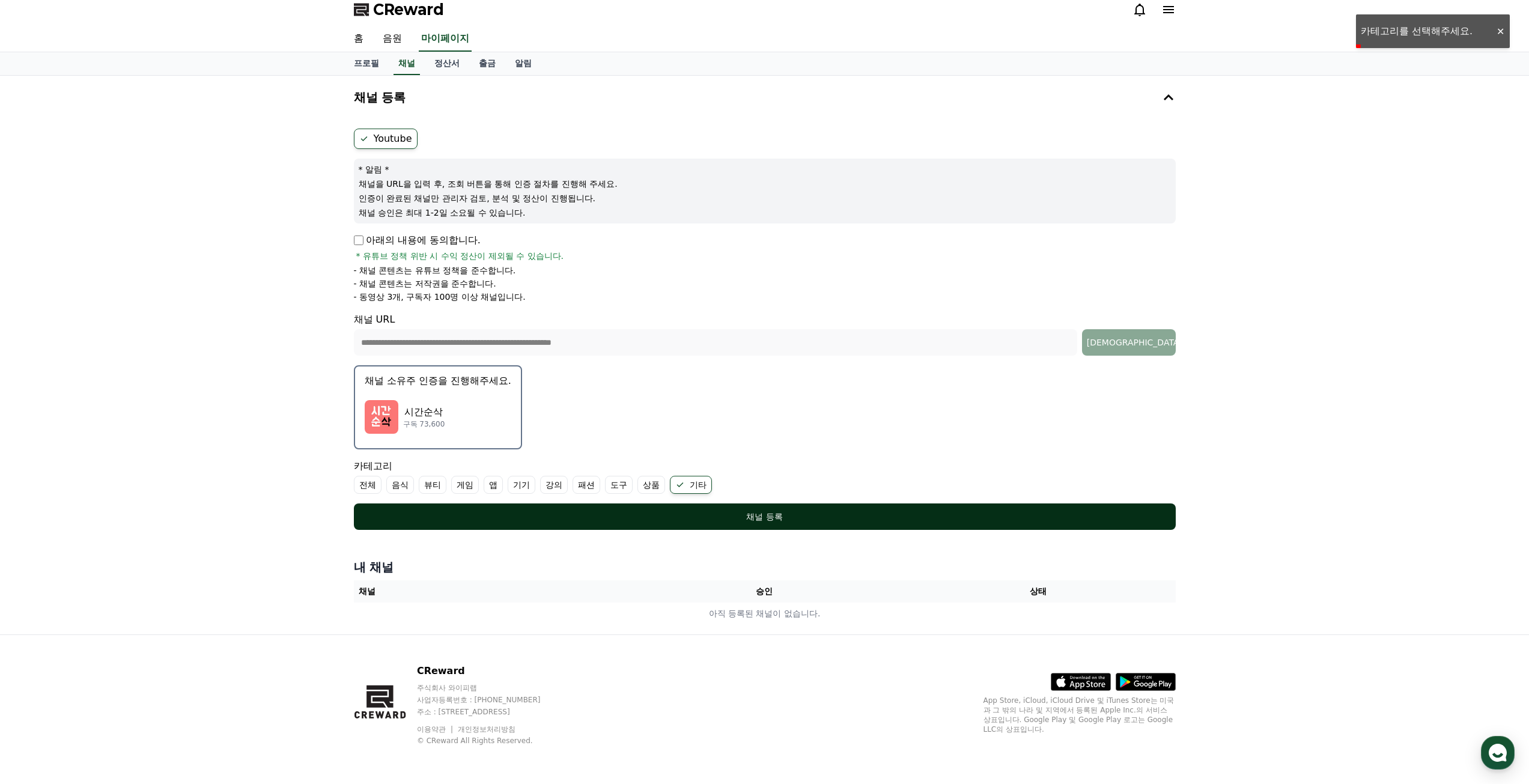
click at [767, 518] on div "채널 등록" at bounding box center [764, 516] width 774 height 12
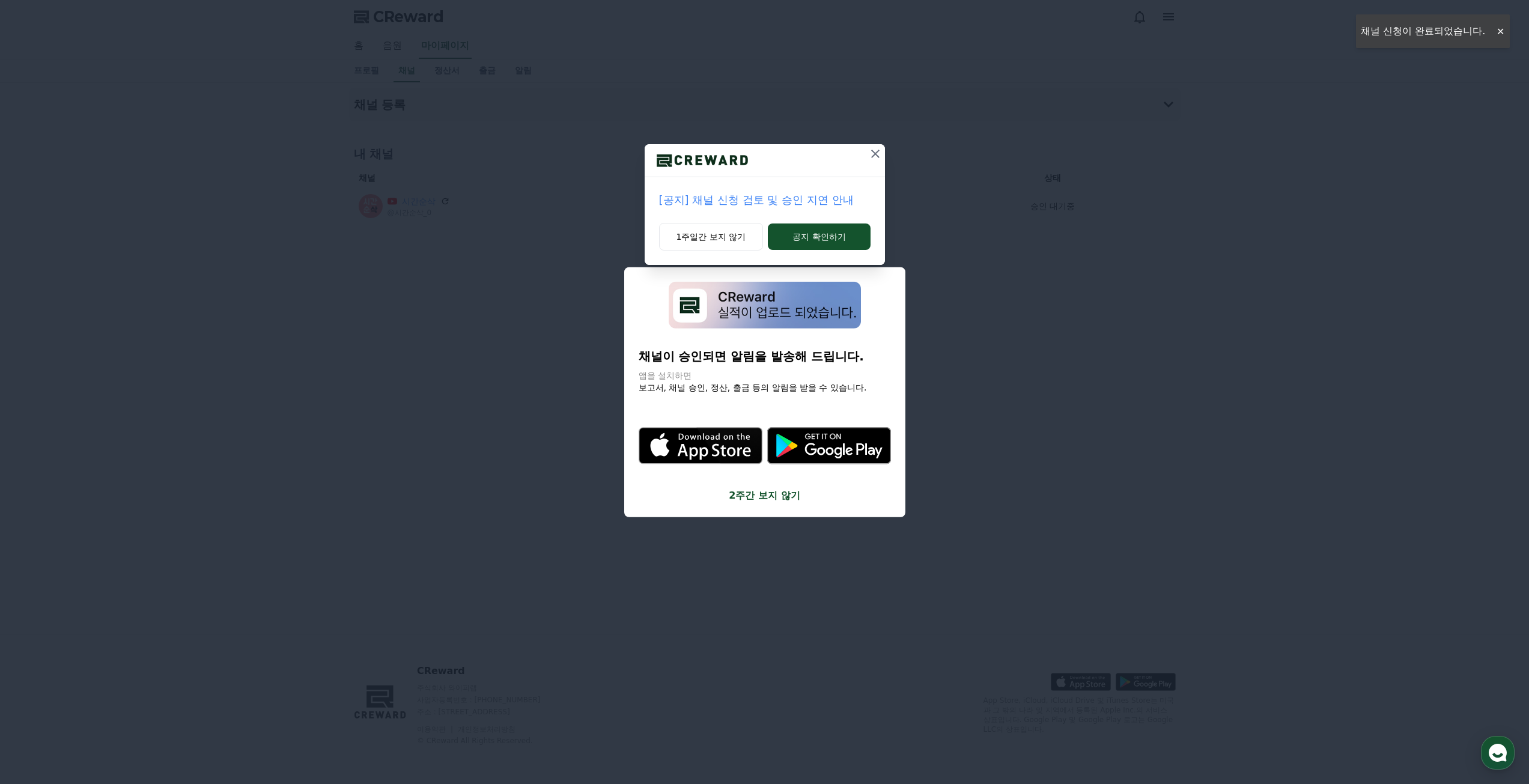
click at [870, 151] on icon at bounding box center [875, 154] width 14 height 14
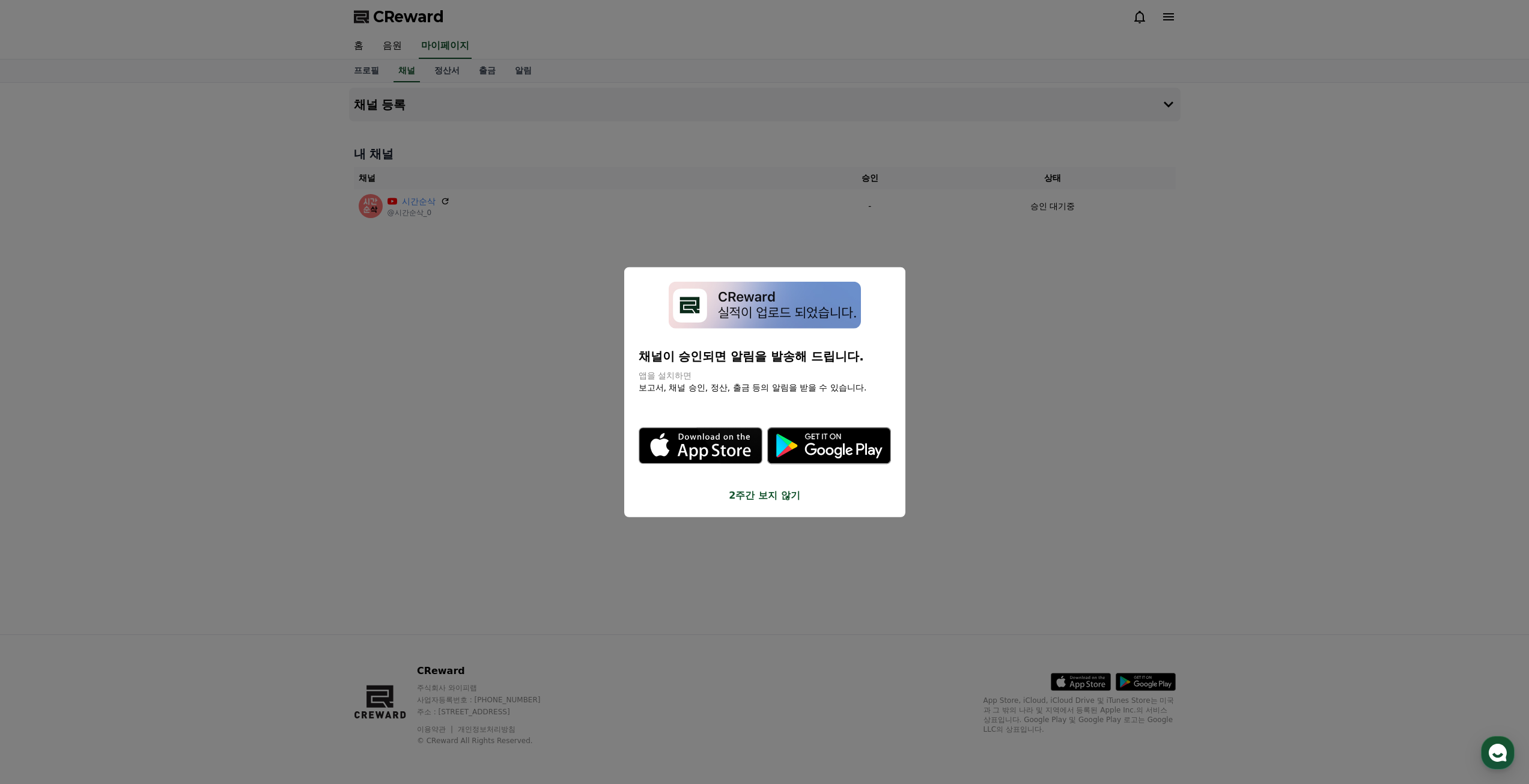
click at [762, 498] on button "2주간 보지 않기" at bounding box center [764, 496] width 252 height 14
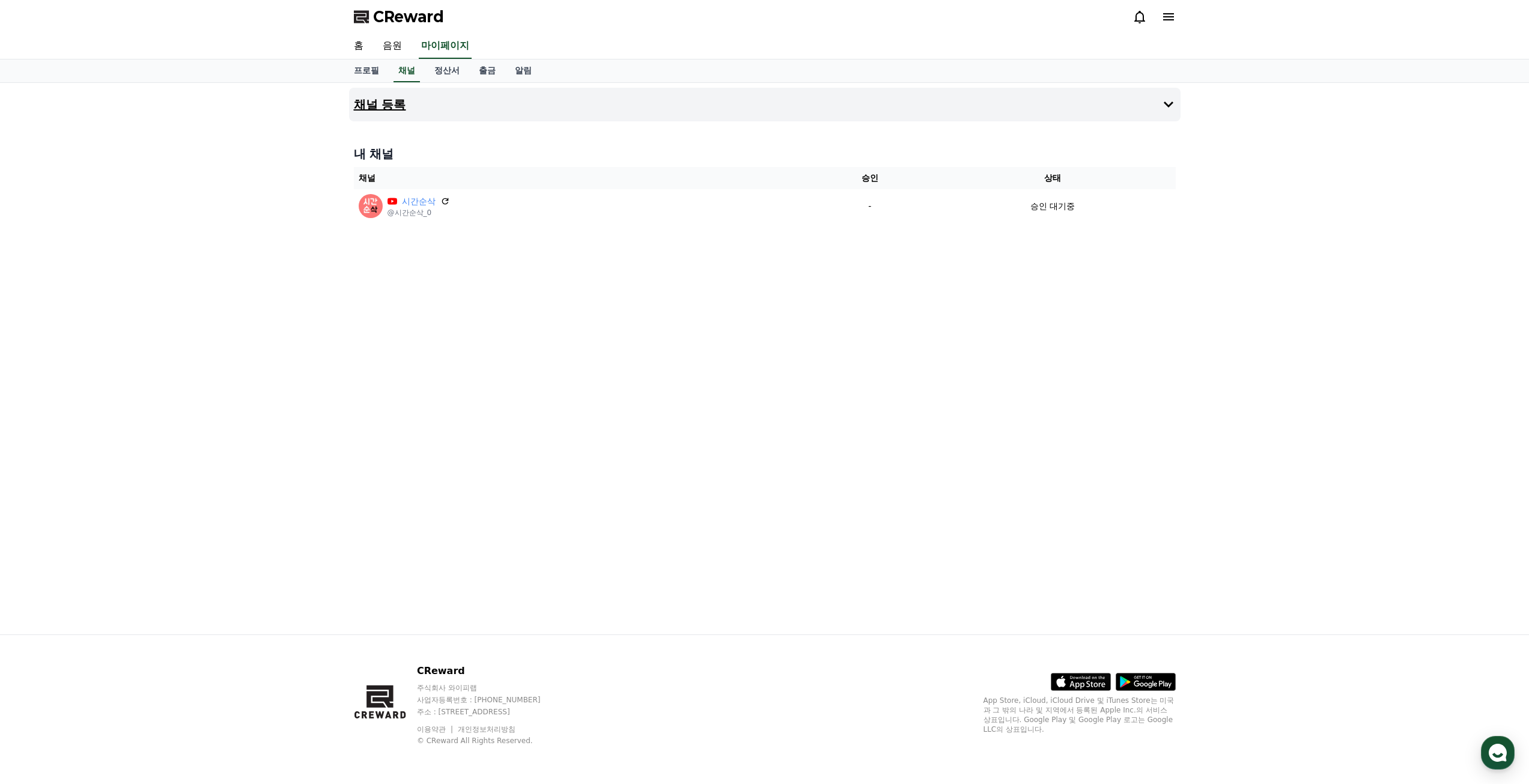
click at [398, 103] on h4 "채널 등록" at bounding box center [380, 105] width 52 height 13
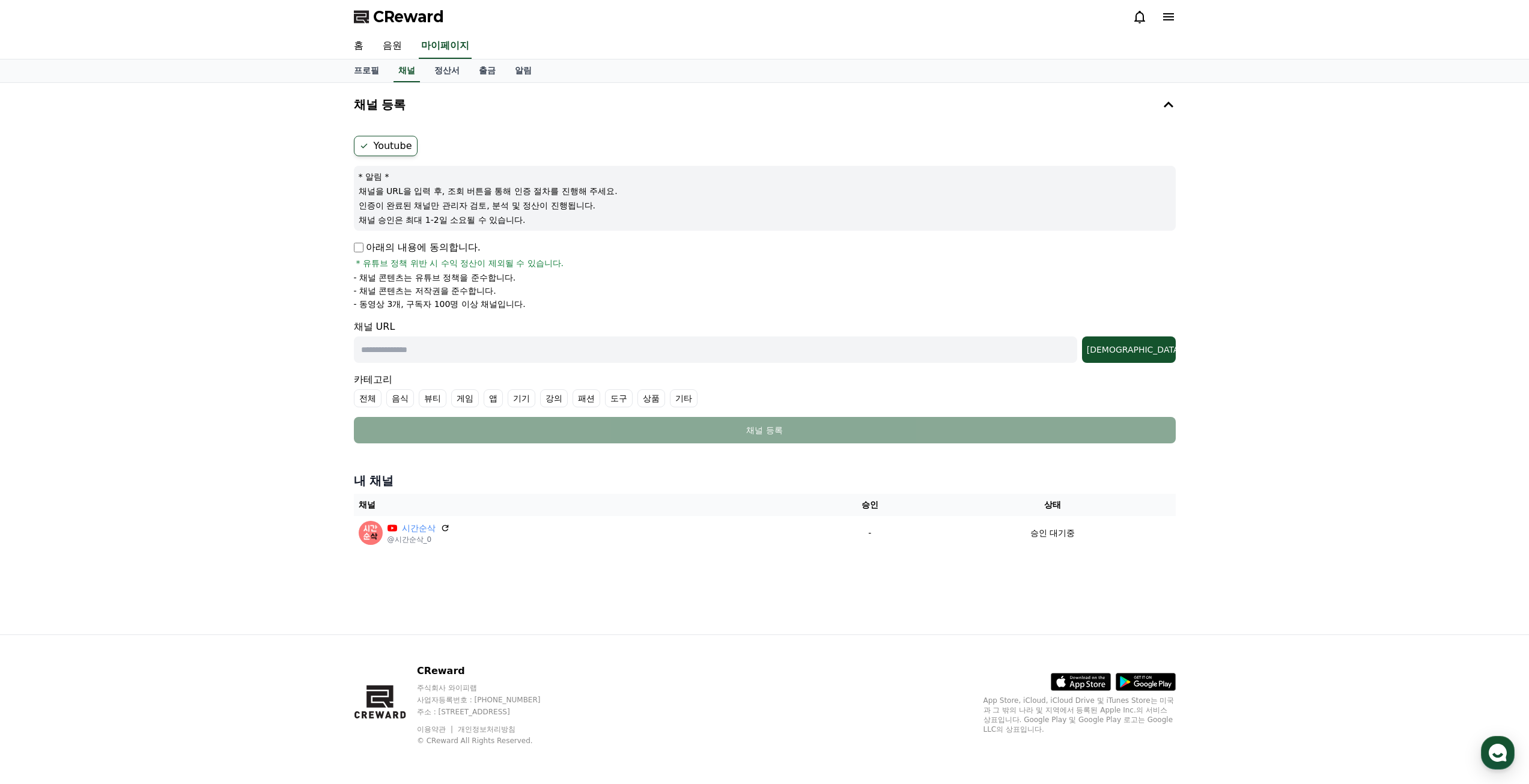
click at [392, 345] on input "text" at bounding box center [716, 349] width 723 height 27
paste input "**********"
type input "**********"
click at [1145, 353] on div "[DEMOGRAPHIC_DATA]" at bounding box center [1129, 349] width 84 height 12
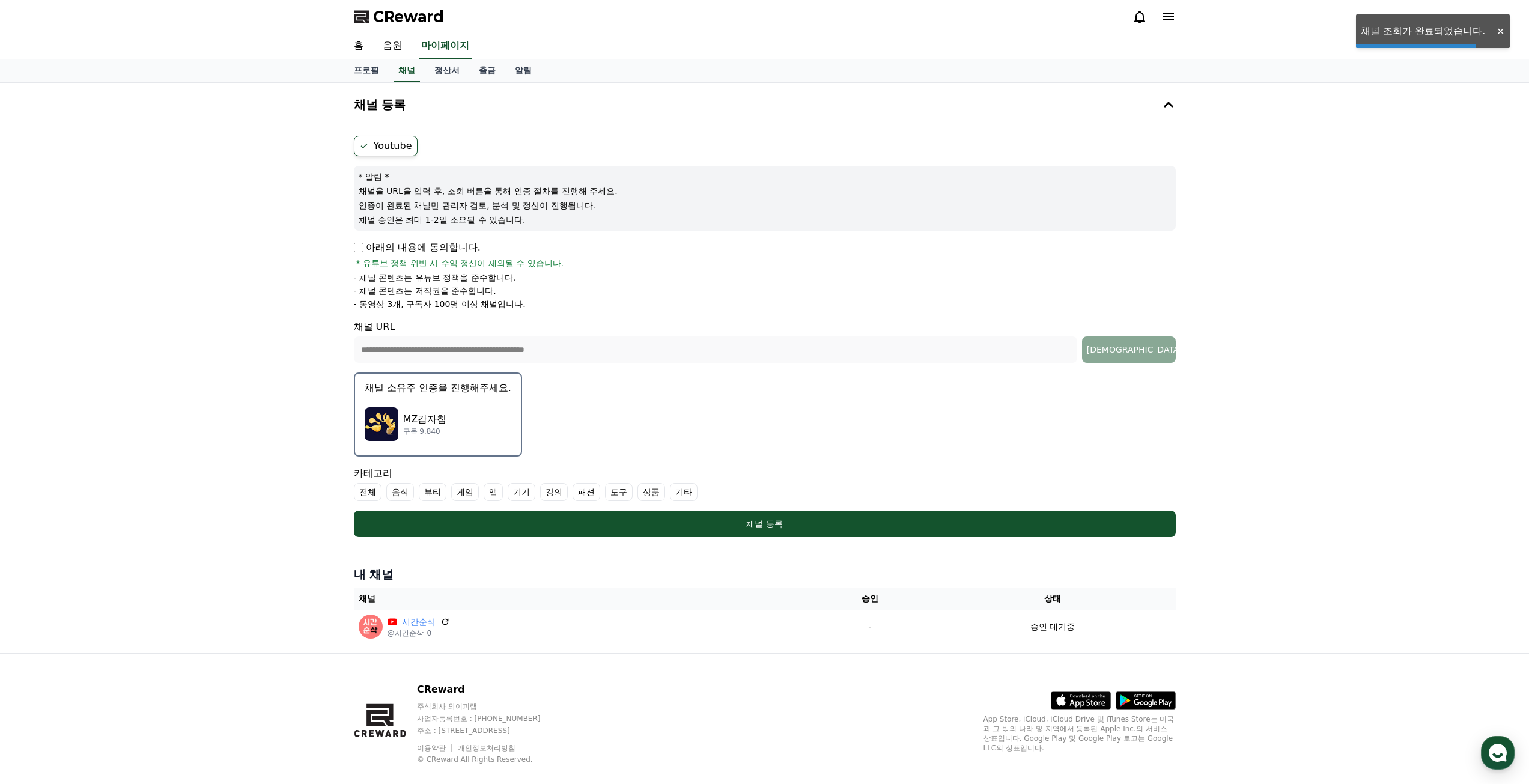
click at [415, 423] on p "MZ감자칩" at bounding box center [425, 419] width 43 height 14
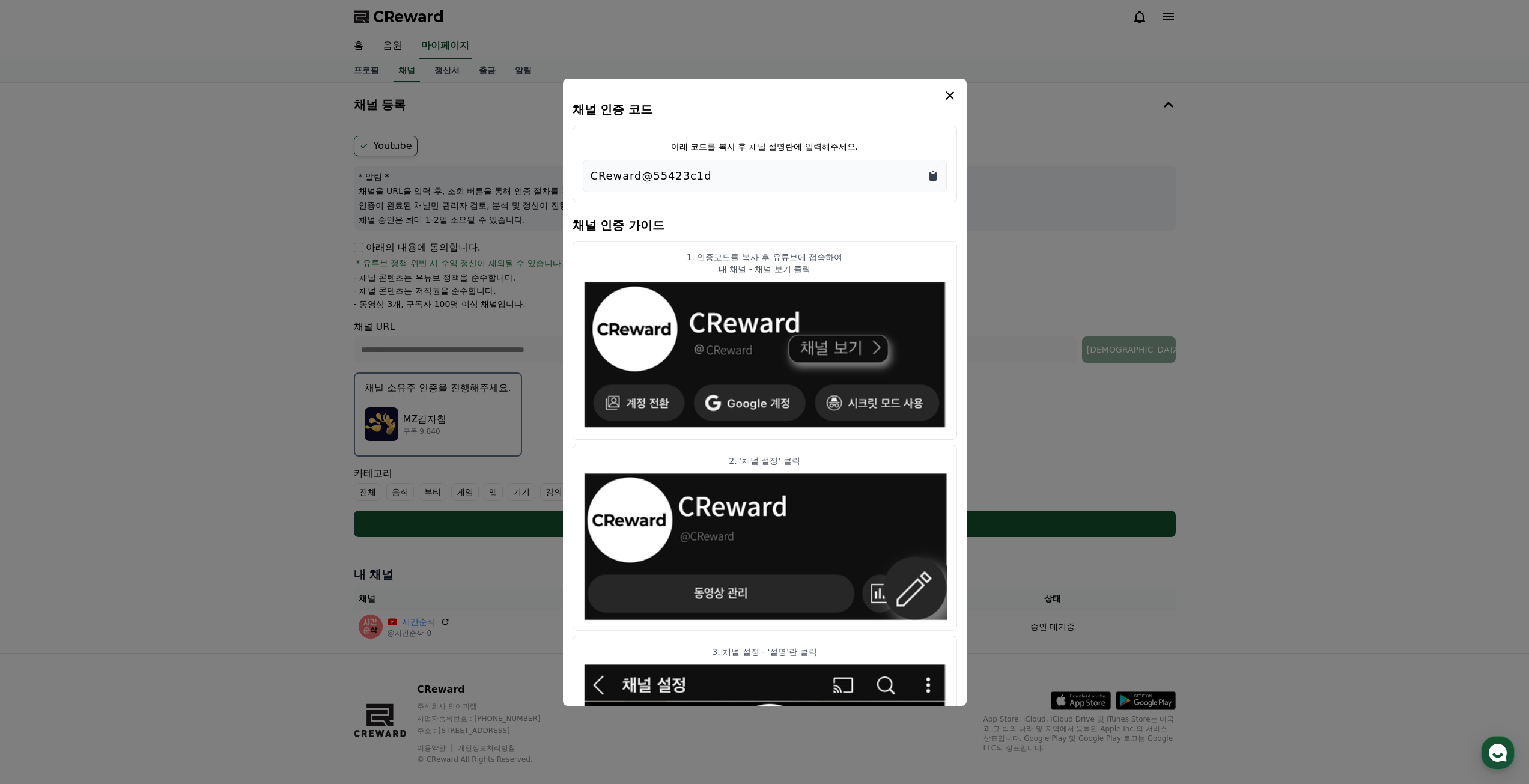
click at [936, 175] on icon "Copy to clipboard" at bounding box center [932, 175] width 12 height 12
click at [954, 96] on icon "modal" at bounding box center [950, 96] width 14 height 14
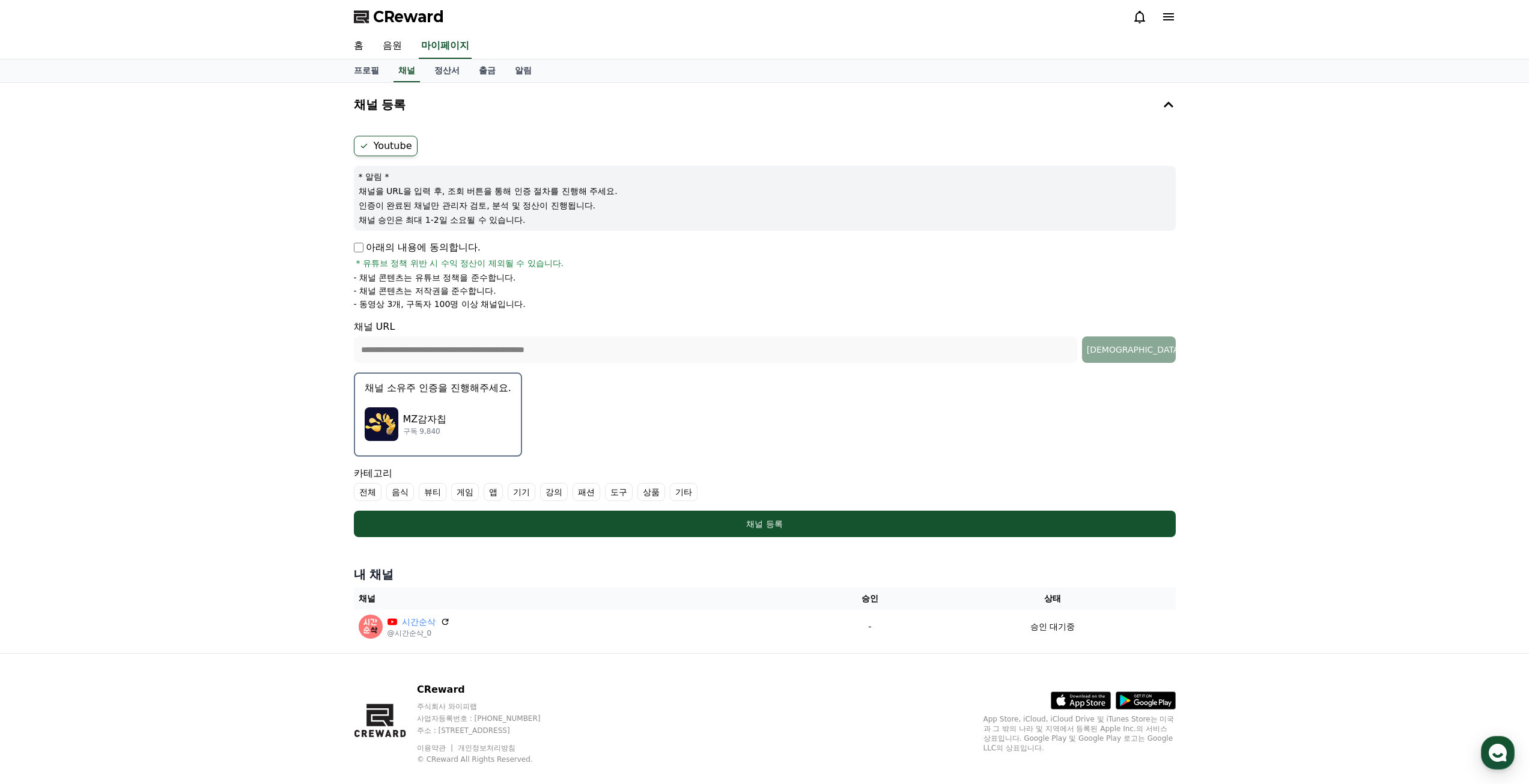
click at [689, 488] on label "기타" at bounding box center [684, 492] width 27 height 18
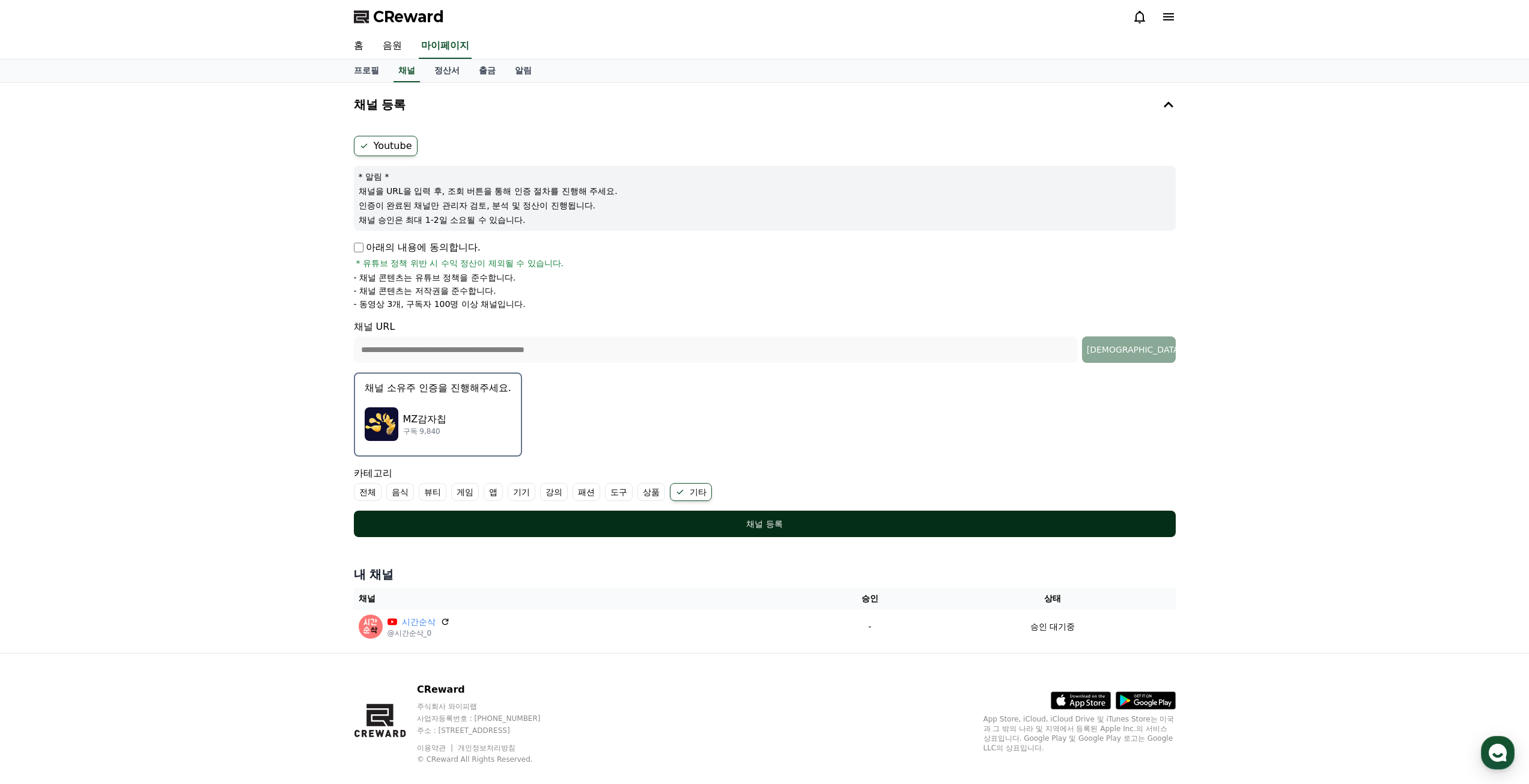
click at [764, 519] on div "채널 등록" at bounding box center [764, 523] width 774 height 12
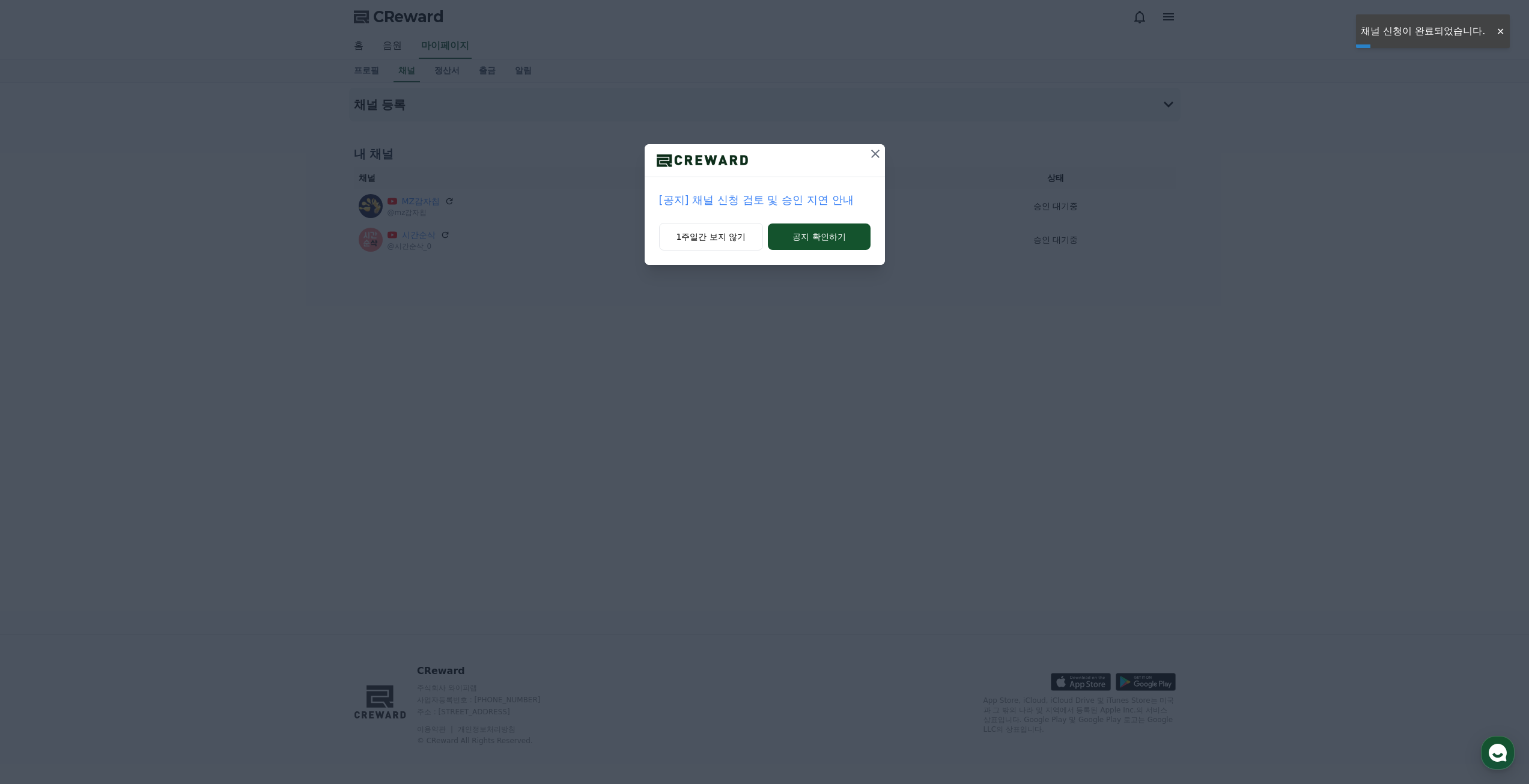
click at [877, 152] on icon at bounding box center [875, 154] width 8 height 8
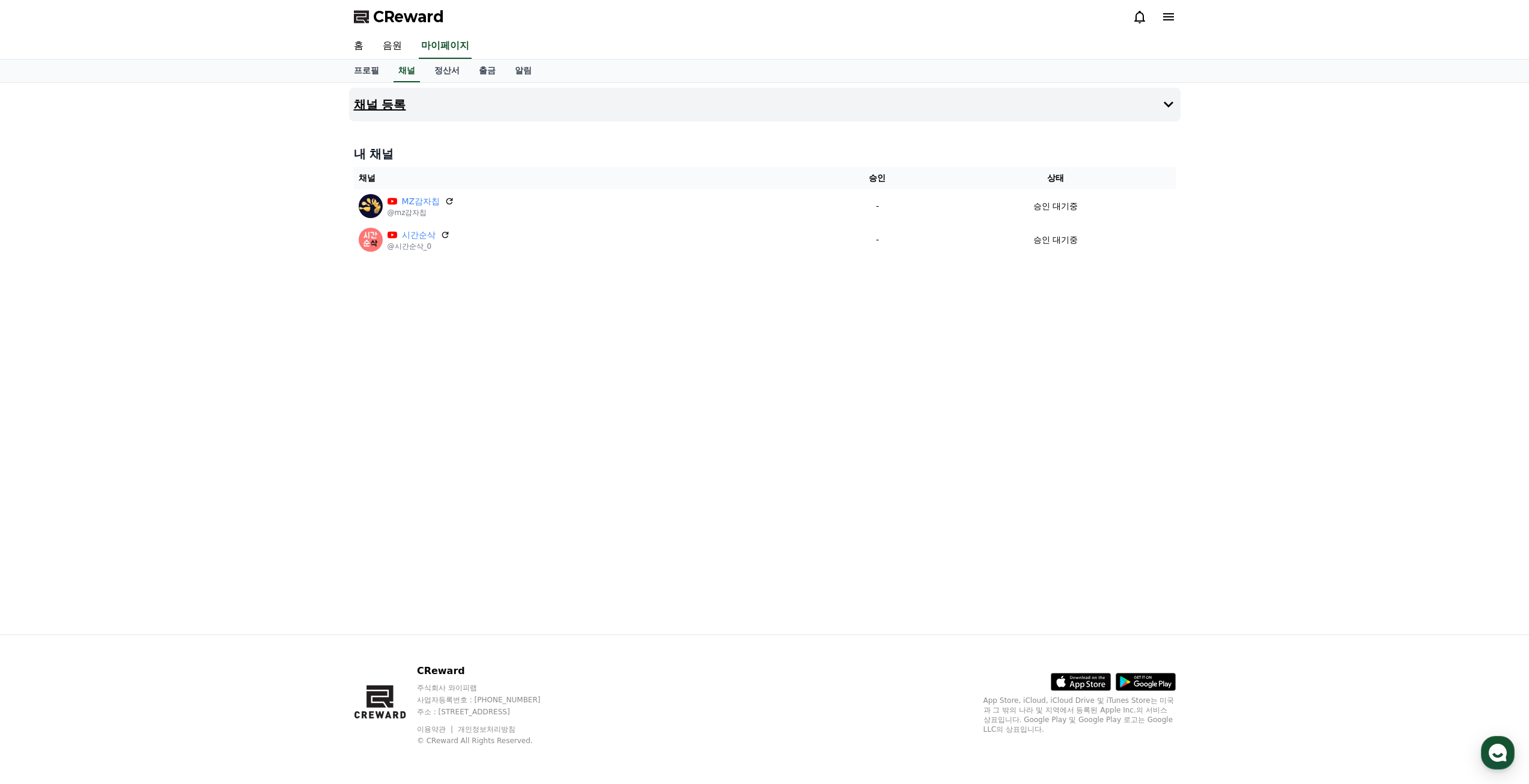
click at [428, 112] on button "채널 등록" at bounding box center [765, 105] width 832 height 34
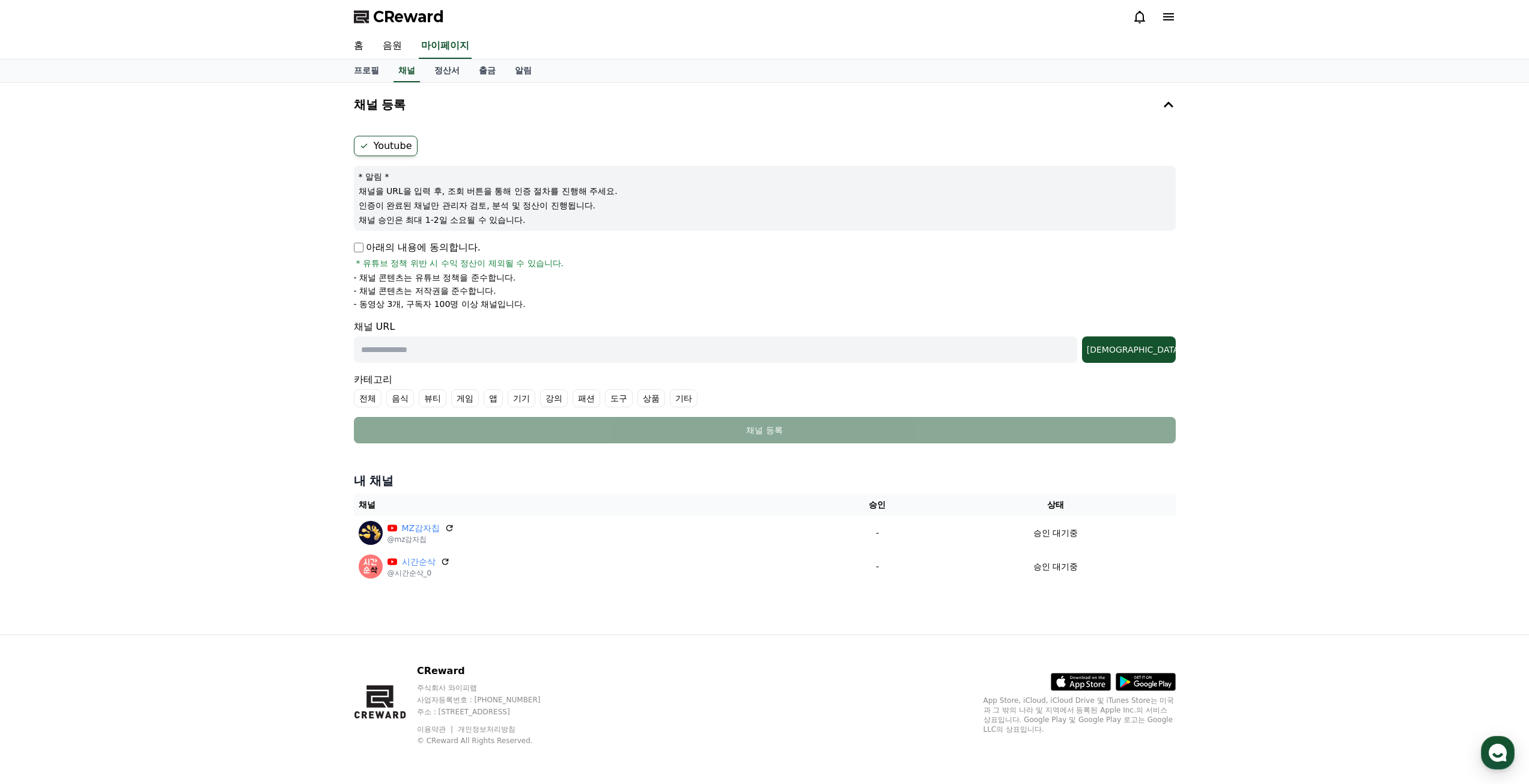
click at [471, 357] on input "text" at bounding box center [716, 349] width 723 height 27
click at [429, 354] on input "text" at bounding box center [716, 349] width 723 height 27
paste input "**********"
type input "**********"
click at [1150, 348] on div "[DEMOGRAPHIC_DATA]" at bounding box center [1129, 349] width 84 height 12
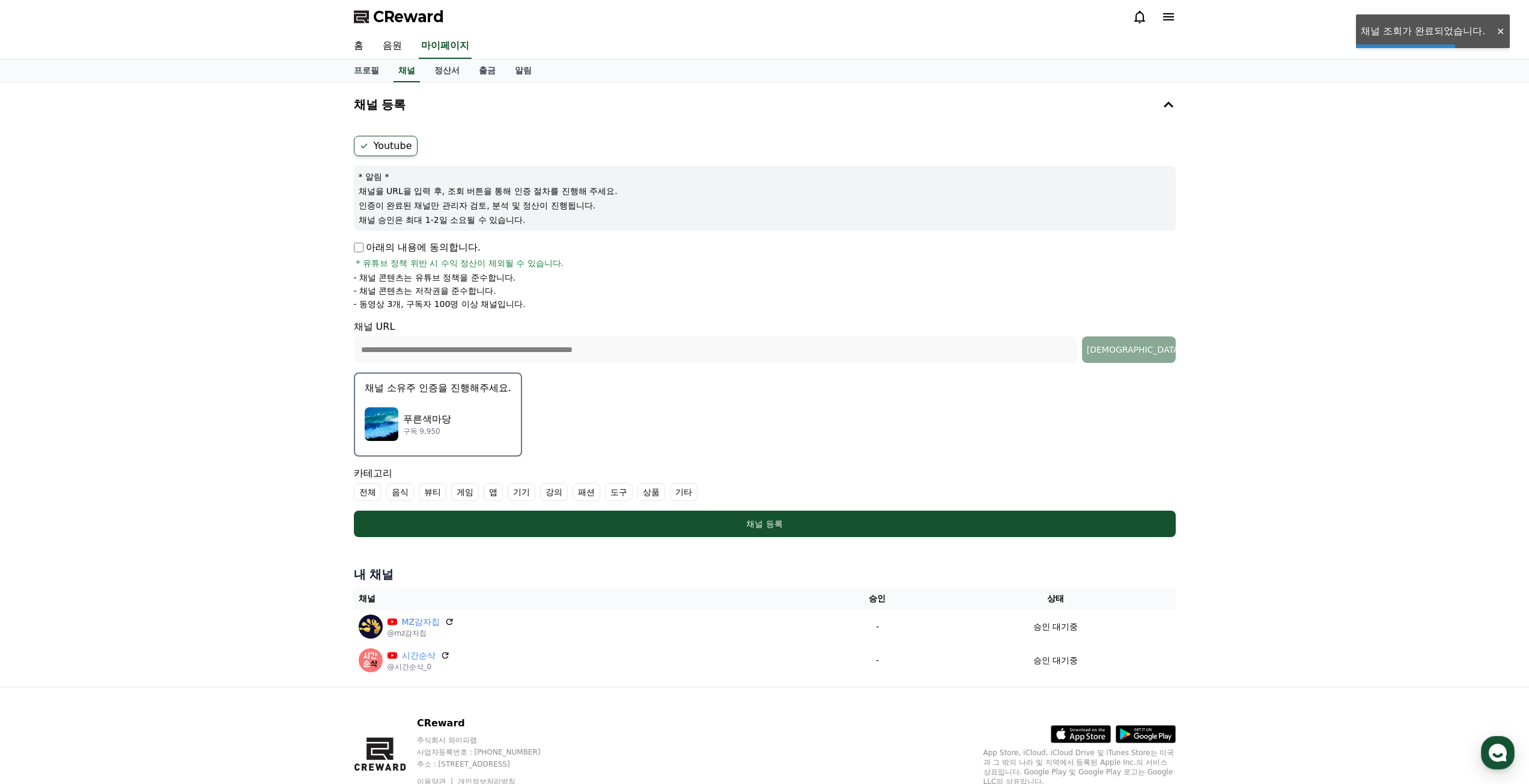
click at [456, 408] on div "푸른색마당 구독 9,950" at bounding box center [438, 424] width 147 height 48
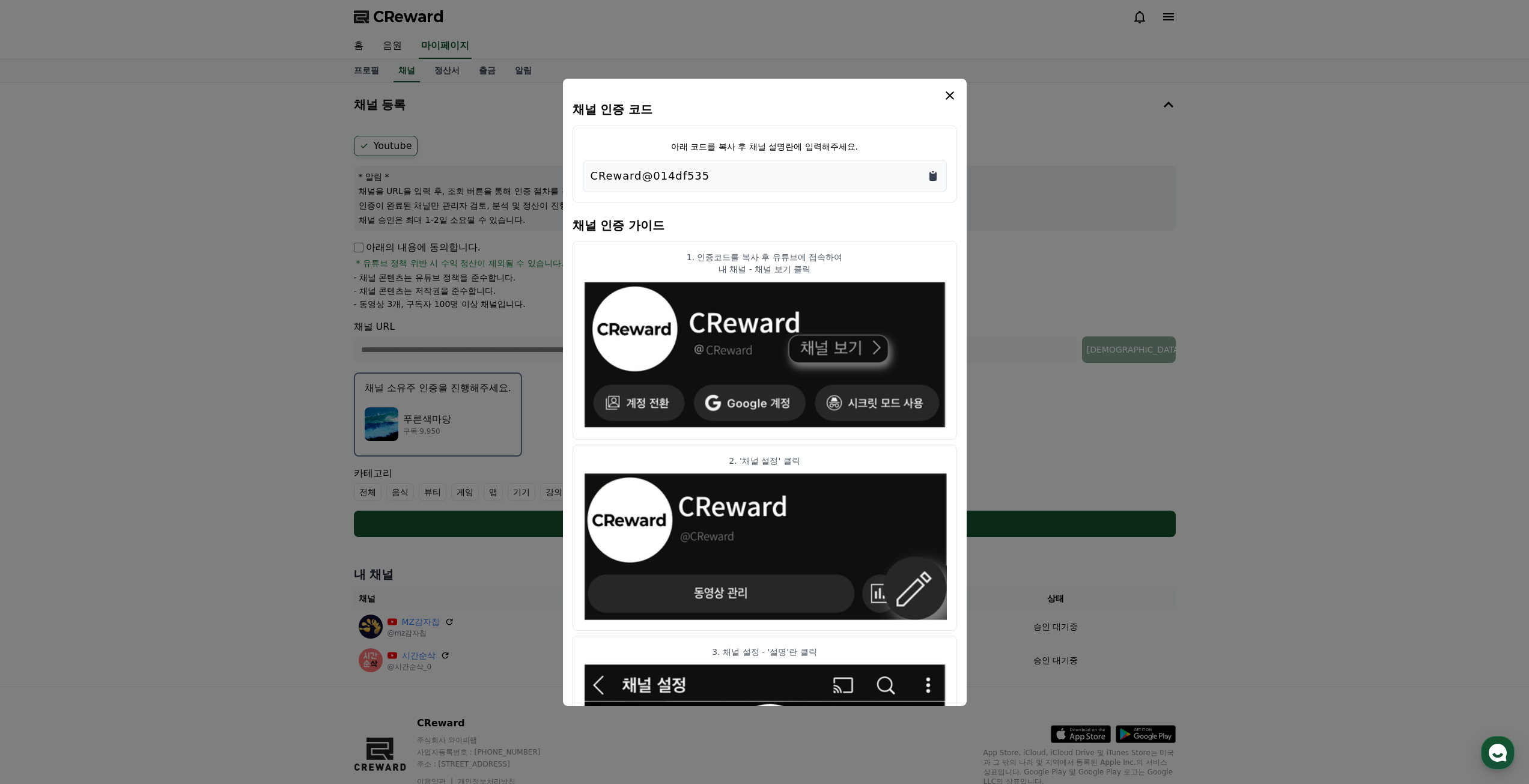
click at [936, 174] on icon "Copy to clipboard" at bounding box center [932, 175] width 7 height 9
click at [952, 93] on icon "modal" at bounding box center [950, 95] width 8 height 8
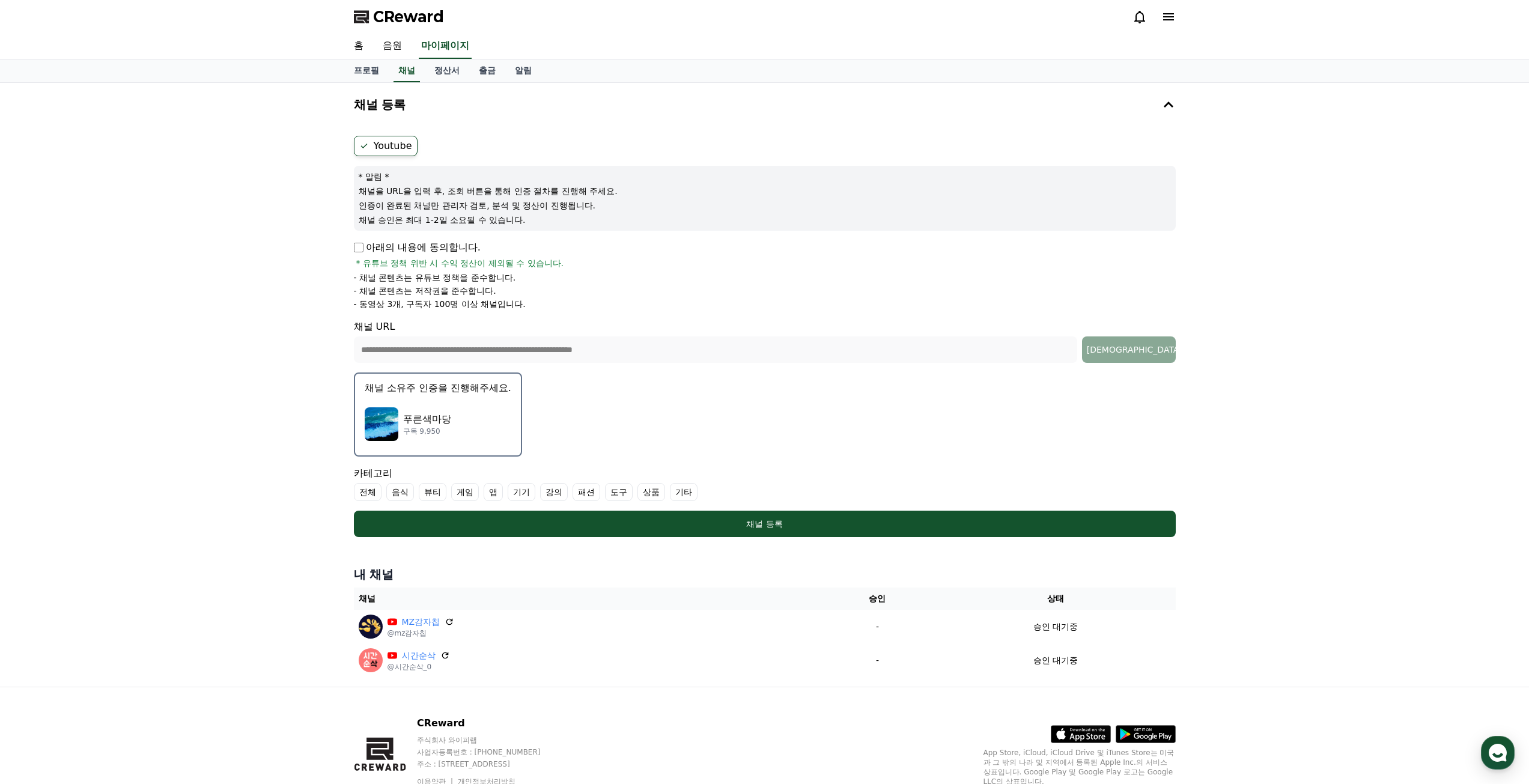
click at [690, 494] on label "기타" at bounding box center [684, 492] width 27 height 18
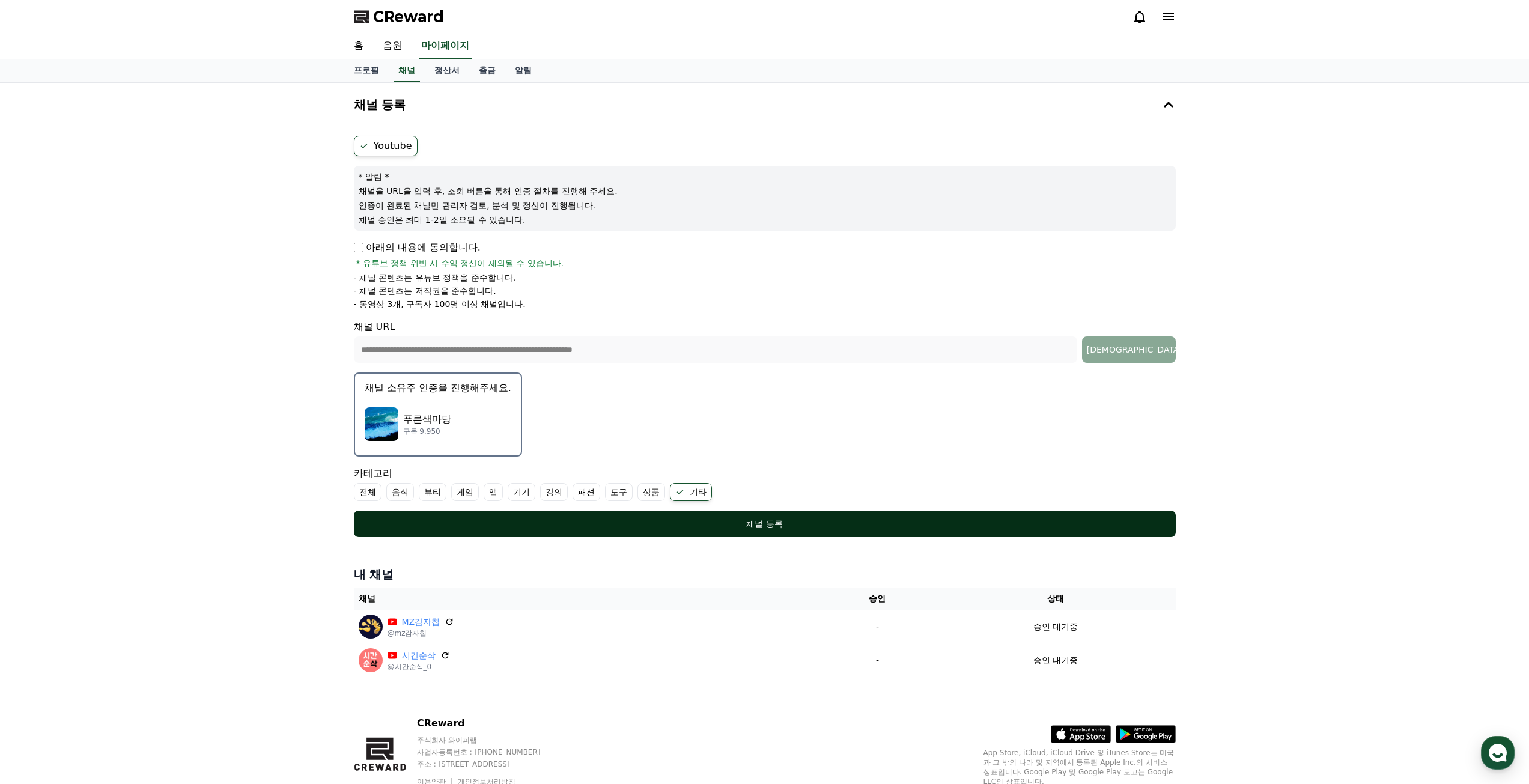
click at [747, 526] on div "채널 등록" at bounding box center [764, 523] width 774 height 12
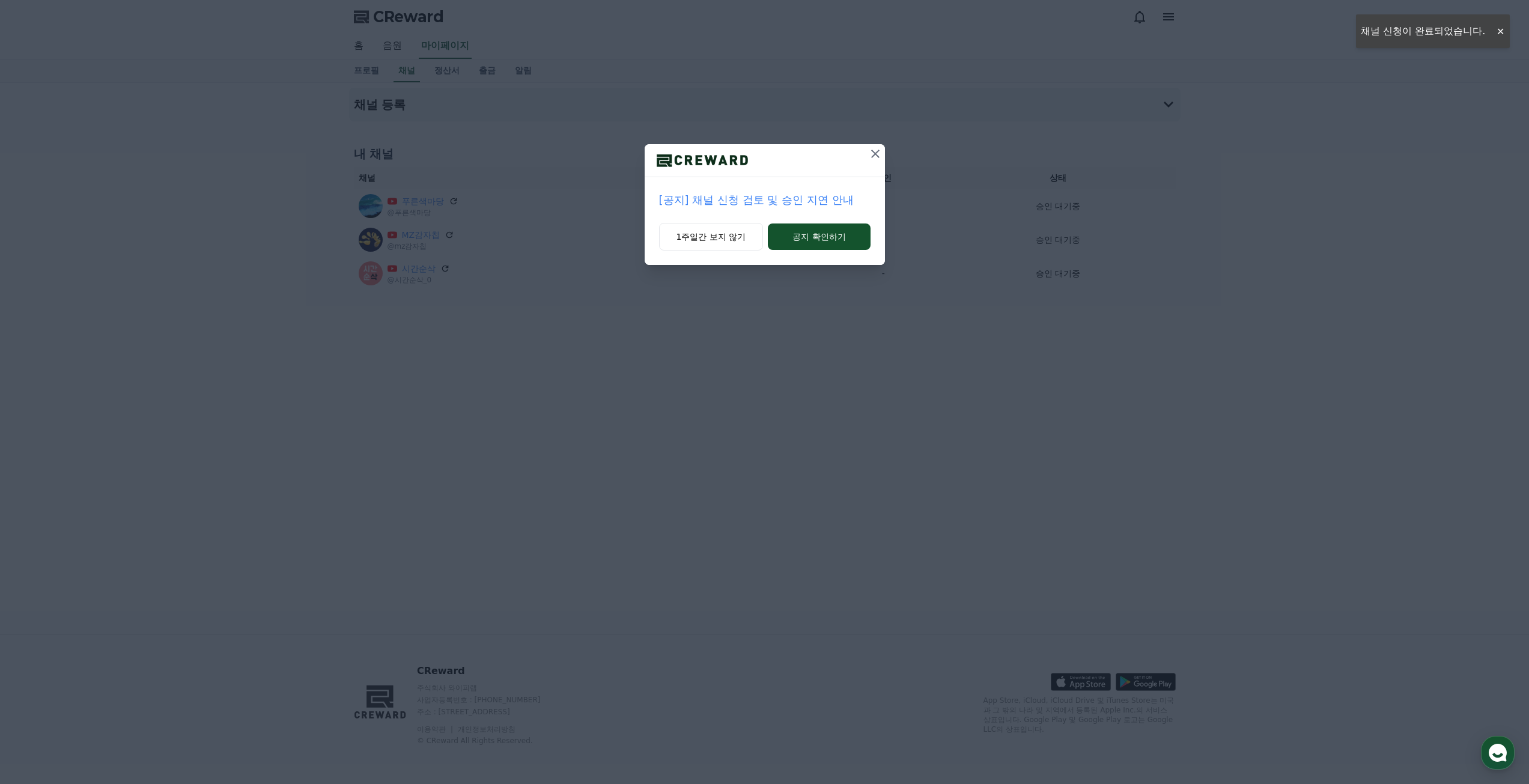
click at [877, 156] on icon at bounding box center [875, 154] width 8 height 8
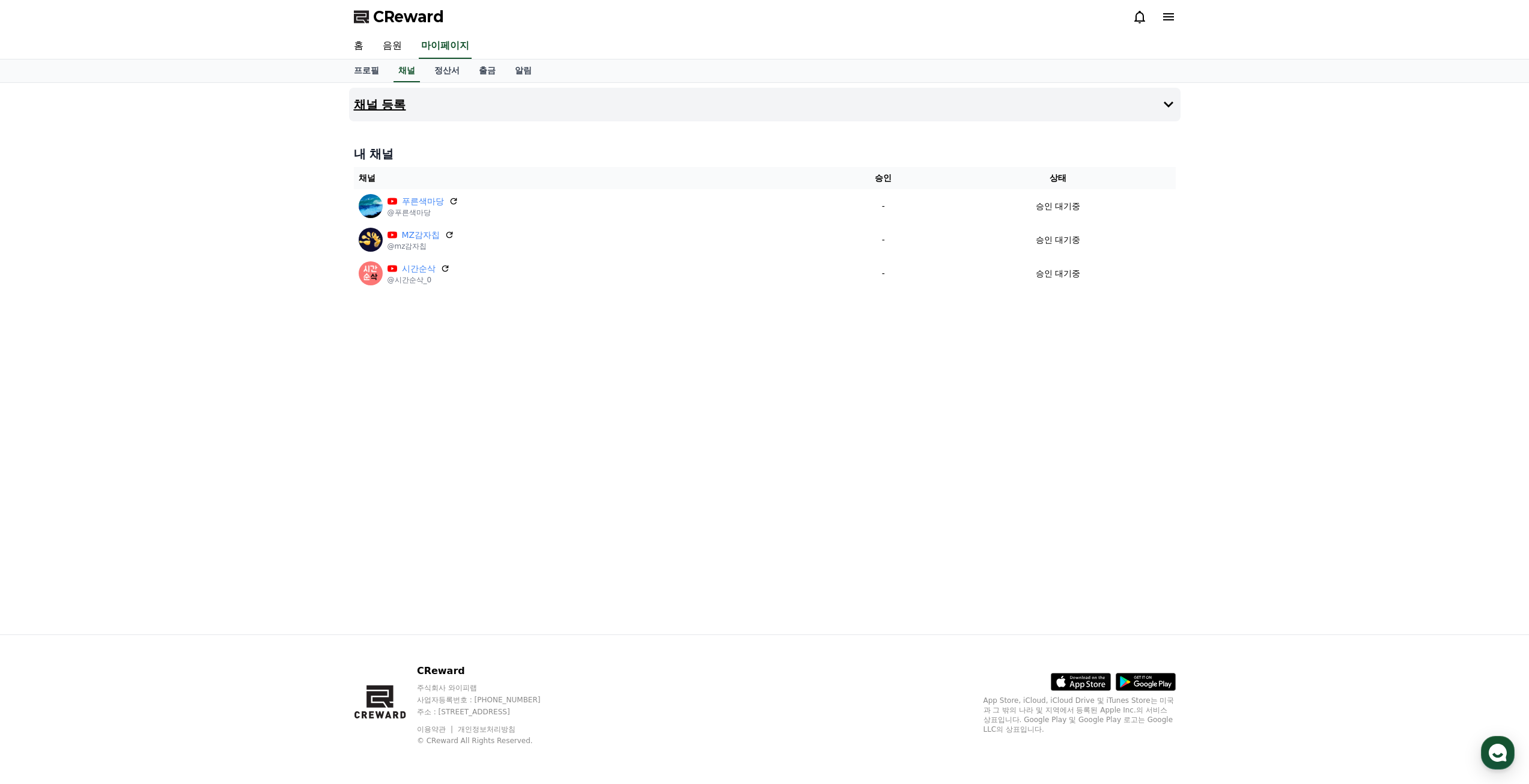
click at [417, 110] on button "채널 등록" at bounding box center [765, 105] width 832 height 34
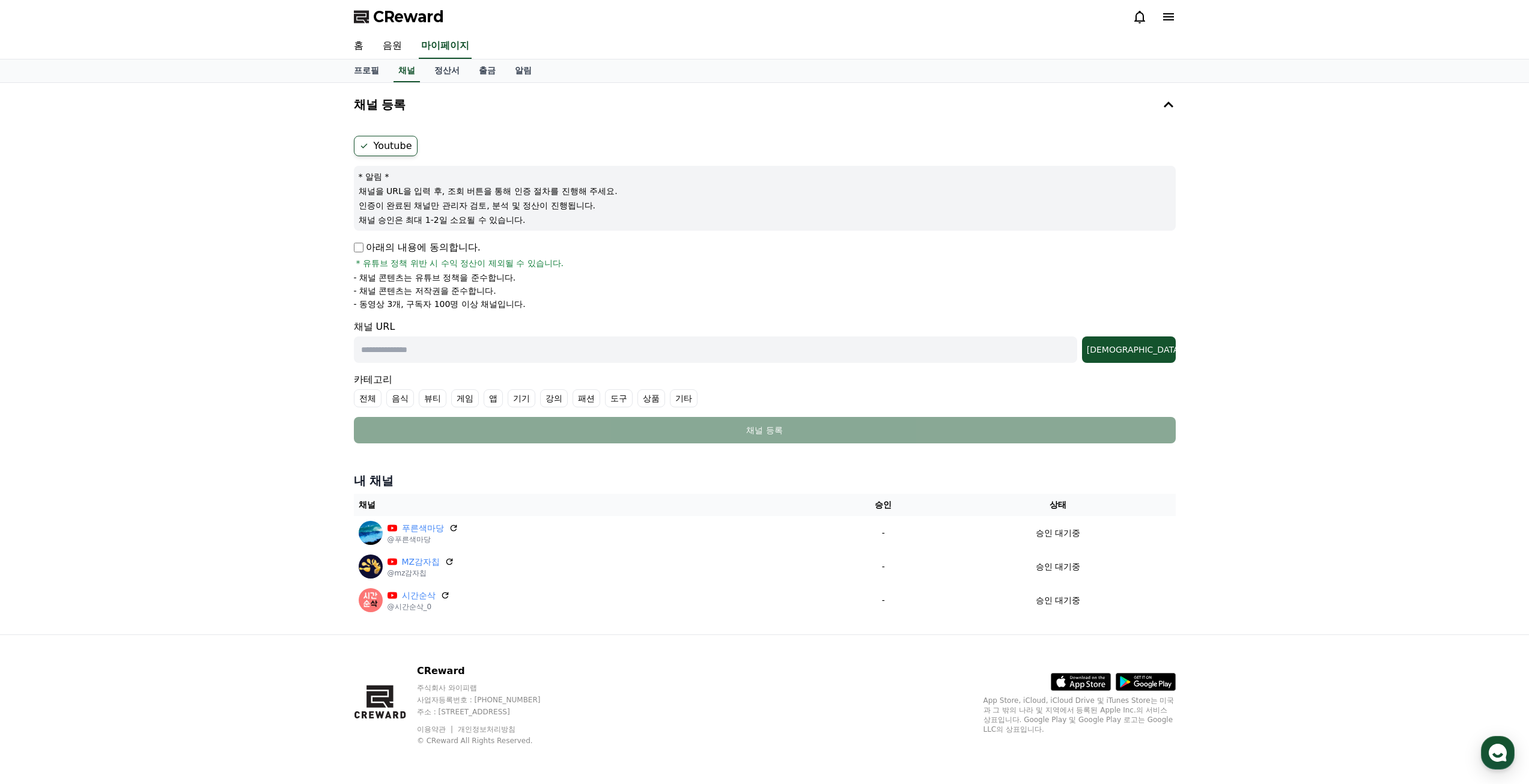
click at [374, 148] on label "Youtube" at bounding box center [386, 146] width 64 height 20
click at [443, 352] on input "text" at bounding box center [716, 349] width 723 height 27
paste input "**********"
type input "**********"
click at [1153, 345] on div "조회" at bounding box center [1129, 349] width 84 height 12
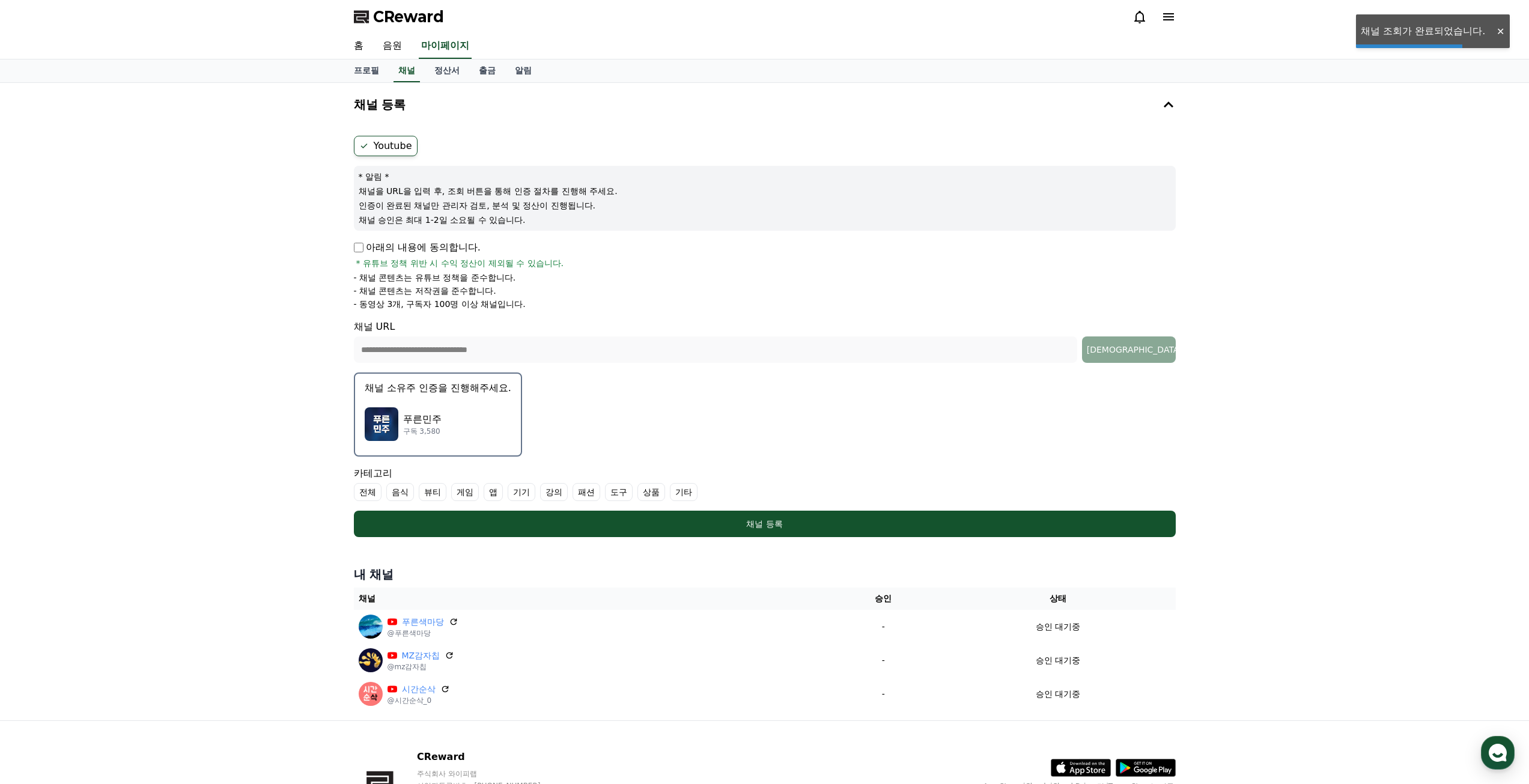
click at [463, 420] on div "푸른민주 구독 3,580" at bounding box center [438, 424] width 147 height 48
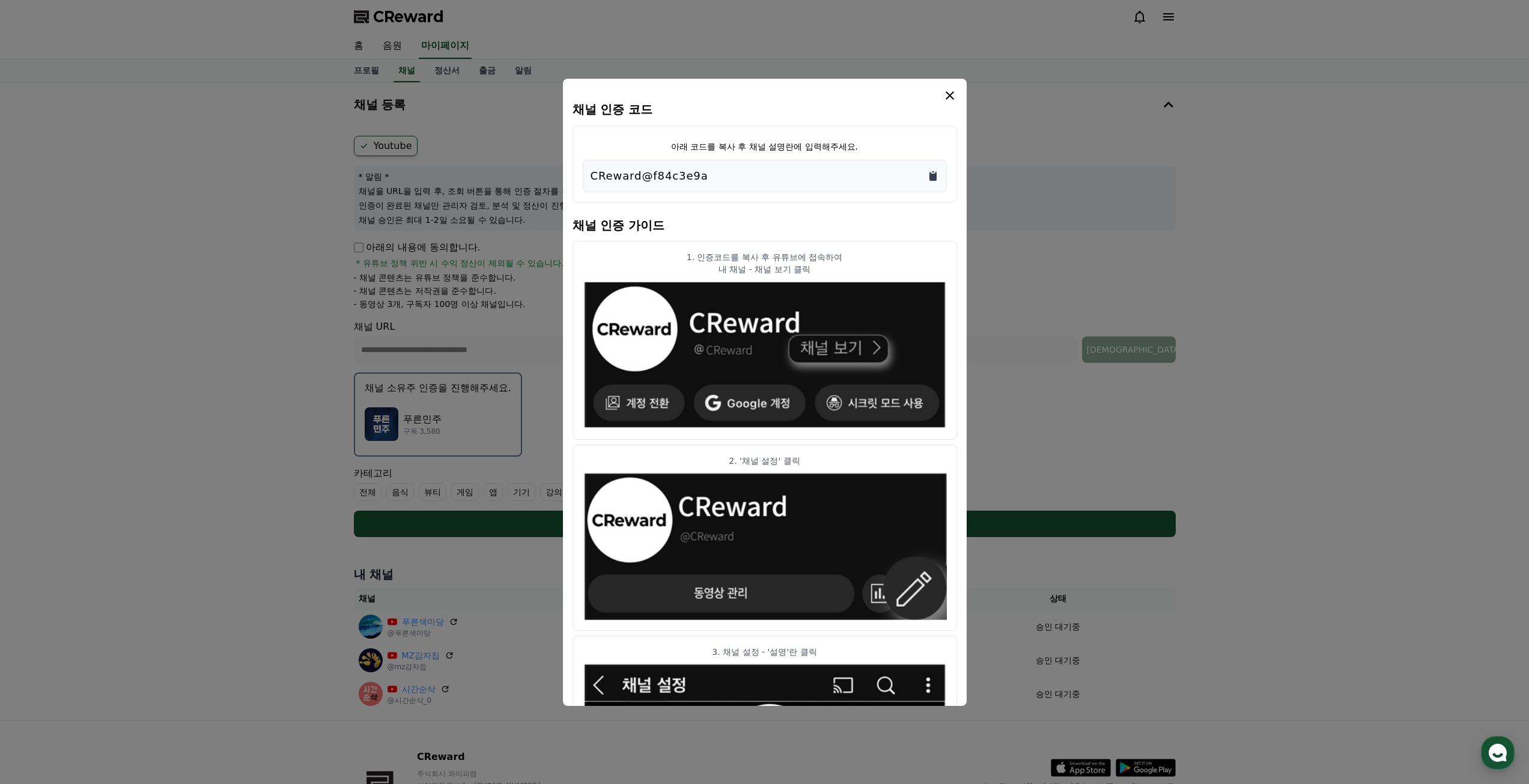
click at [934, 176] on icon "Copy to clipboard" at bounding box center [932, 175] width 7 height 9
click at [949, 89] on icon "modal" at bounding box center [950, 96] width 14 height 14
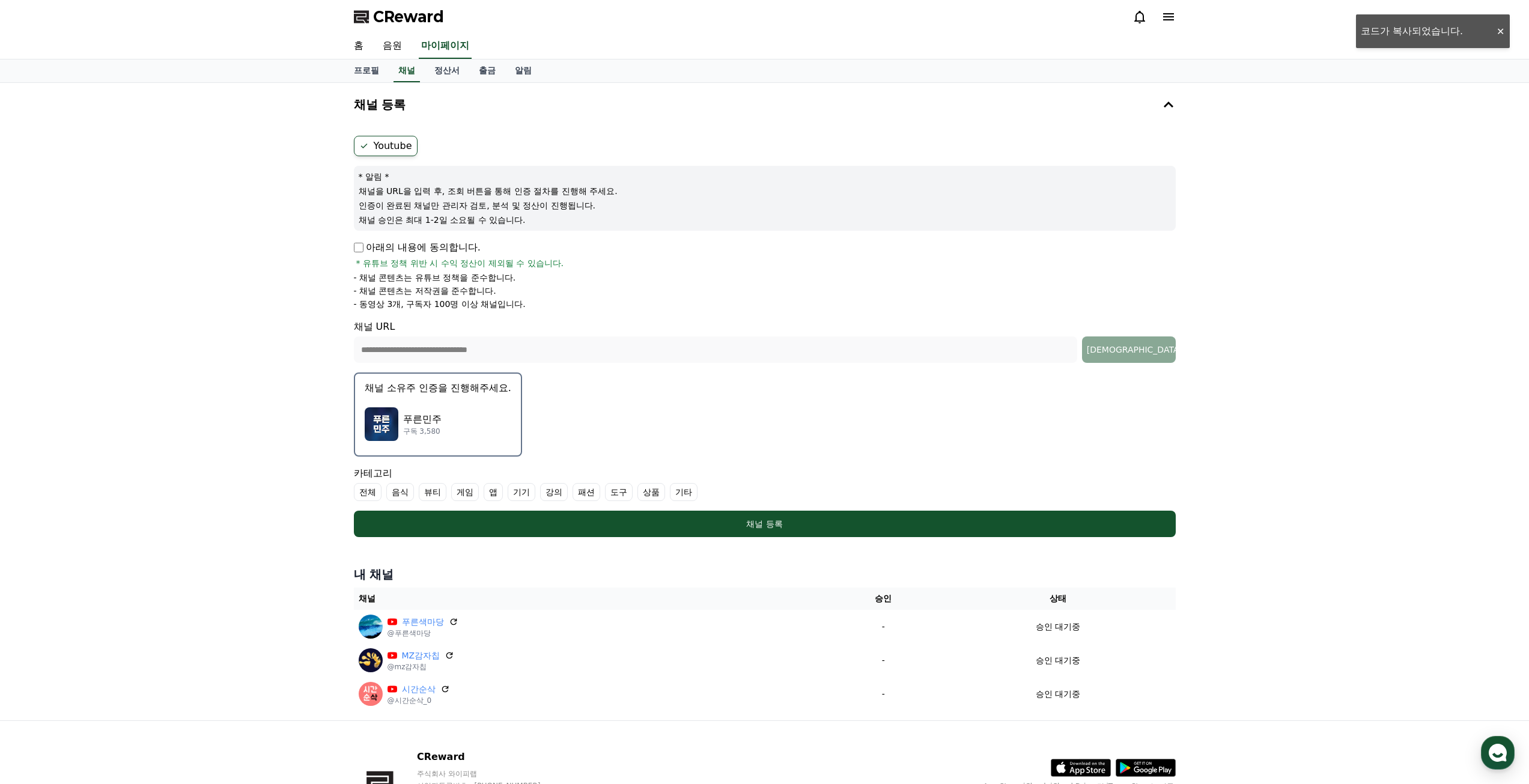
click at [698, 496] on ul "전체 음식 뷰티 게임 앱 기기 강의 패션 도구 상품 기타" at bounding box center [765, 492] width 822 height 18
click at [678, 489] on label "기타" at bounding box center [684, 492] width 27 height 18
click at [451, 431] on div "푸른민주 구독 3,580" at bounding box center [438, 424] width 147 height 48
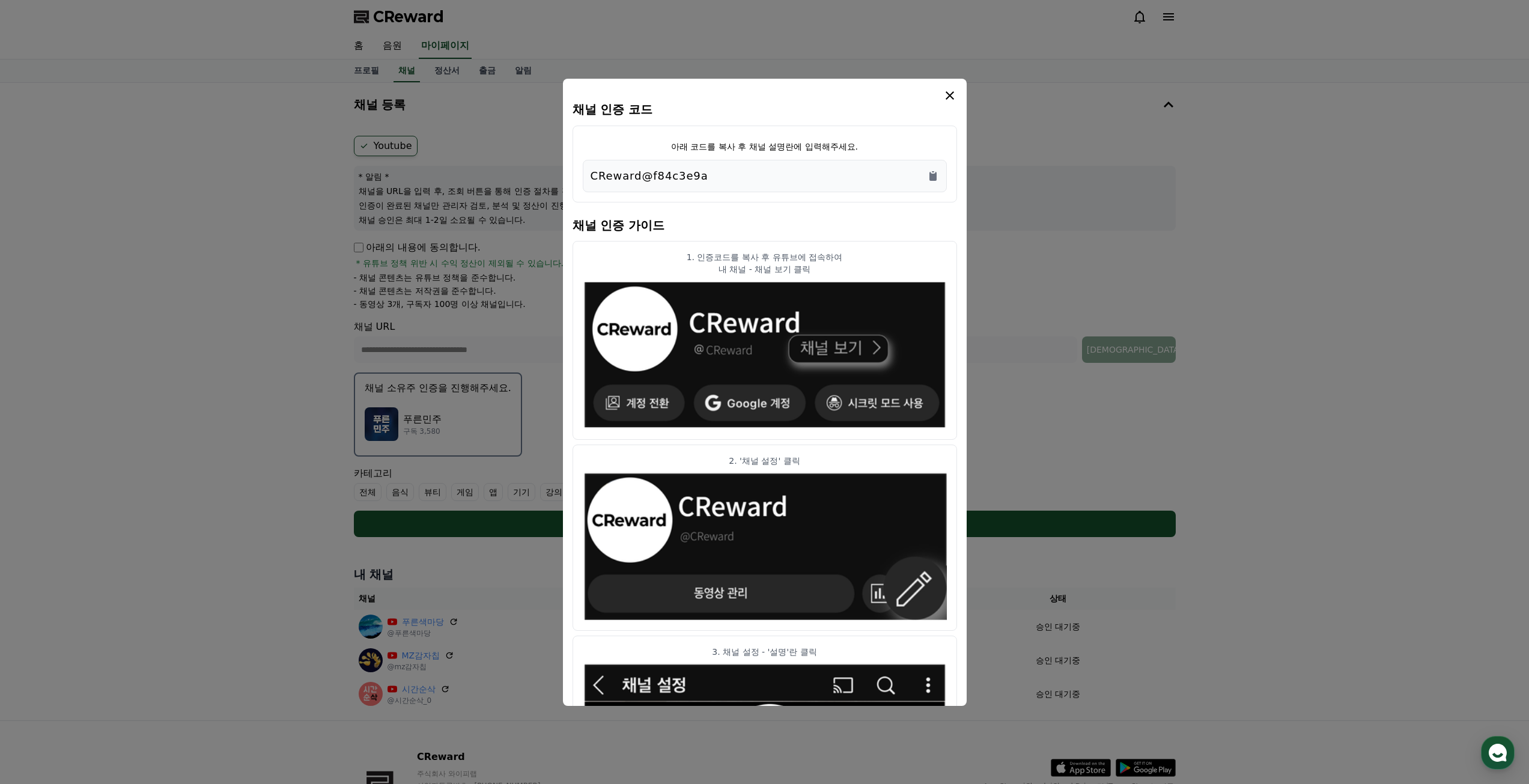
click at [952, 91] on icon "modal" at bounding box center [950, 96] width 14 height 14
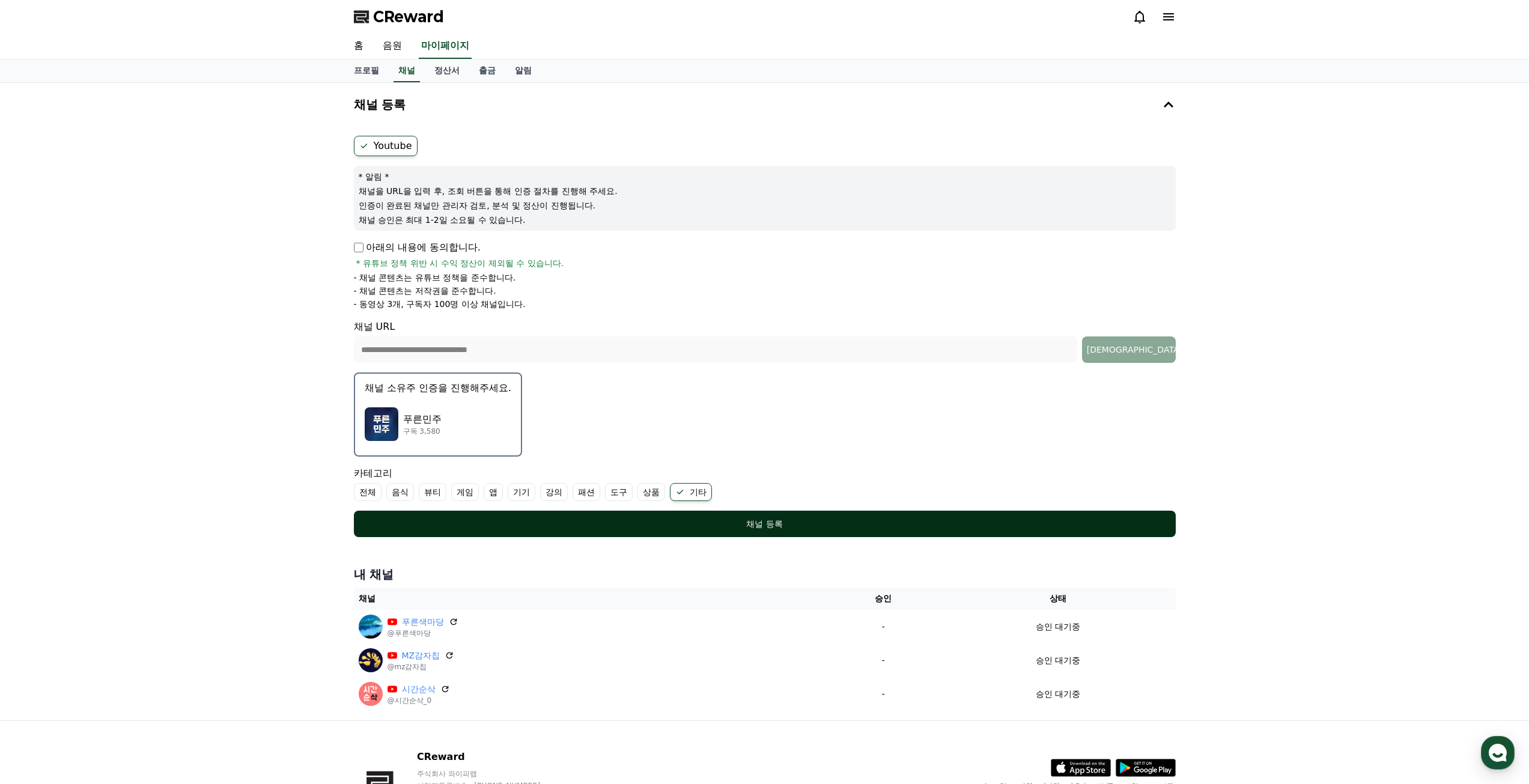
click at [747, 530] on button "채널 등록" at bounding box center [765, 523] width 822 height 27
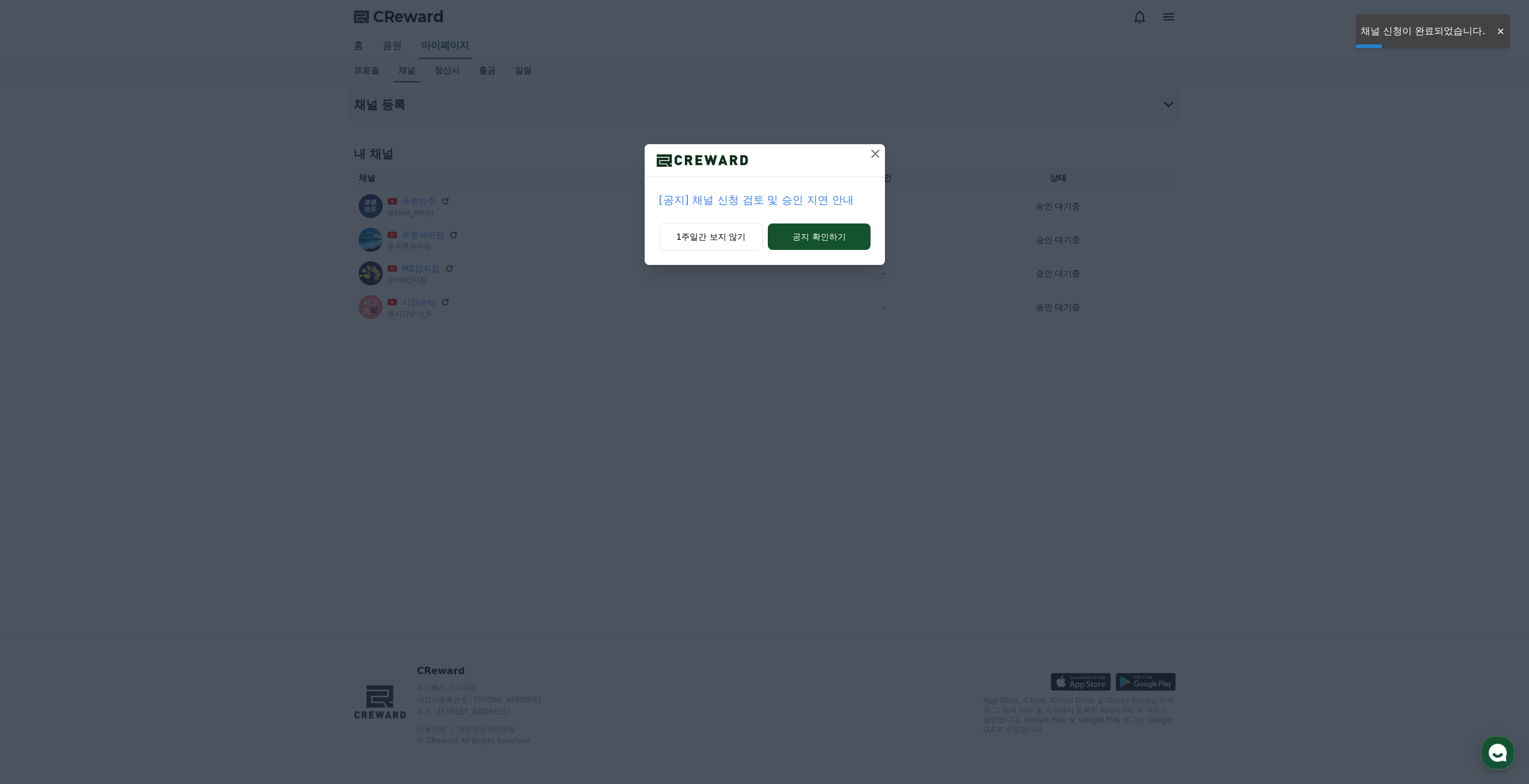
click at [873, 151] on icon at bounding box center [875, 154] width 14 height 14
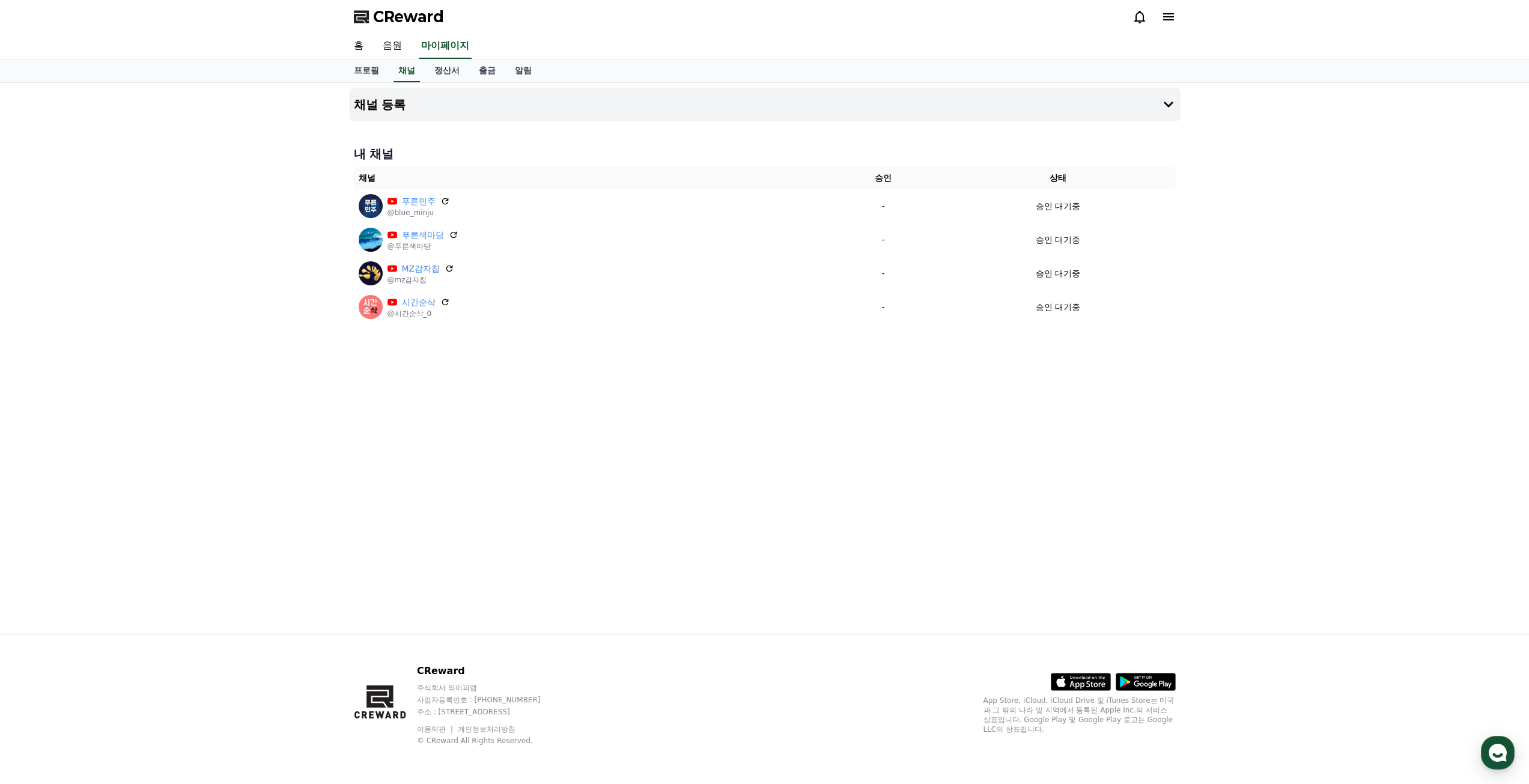
click at [419, 14] on span "CReward" at bounding box center [408, 17] width 71 height 19
